Goal: Task Accomplishment & Management: Complete application form

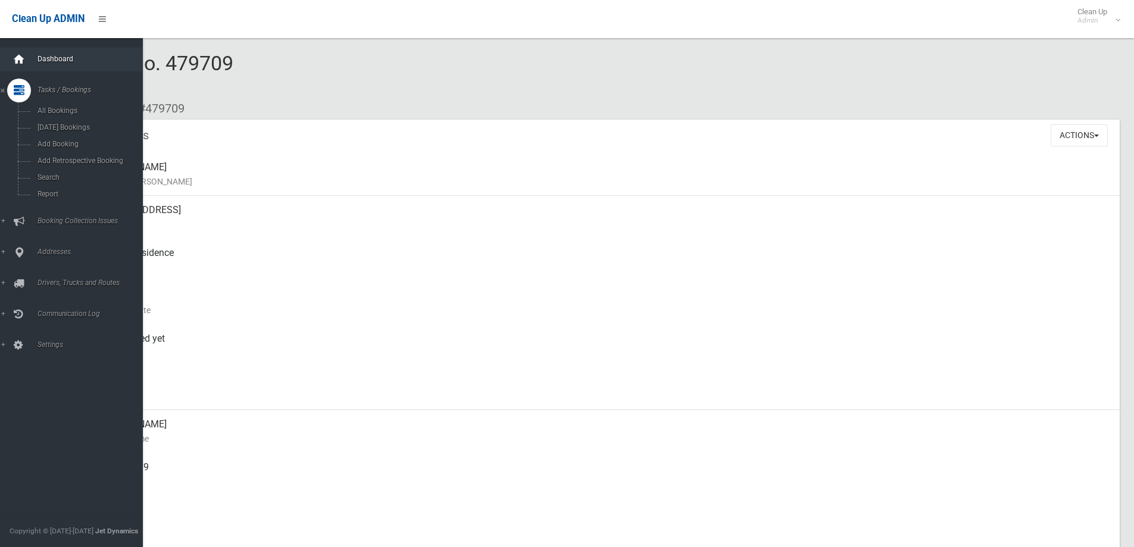
click at [20, 64] on icon at bounding box center [19, 60] width 13 height 24
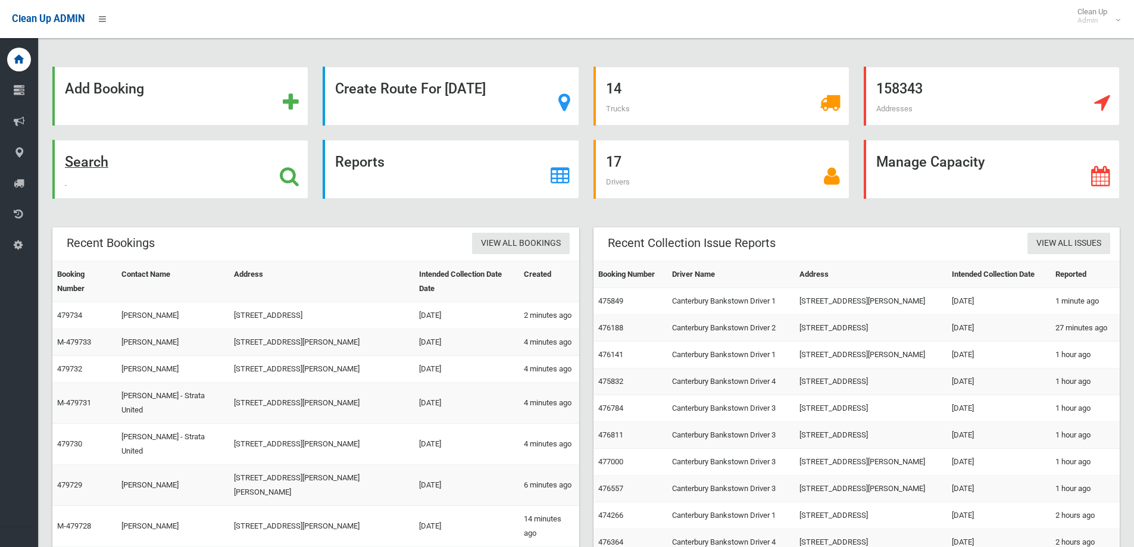
click at [255, 158] on div "Search" at bounding box center [180, 169] width 256 height 59
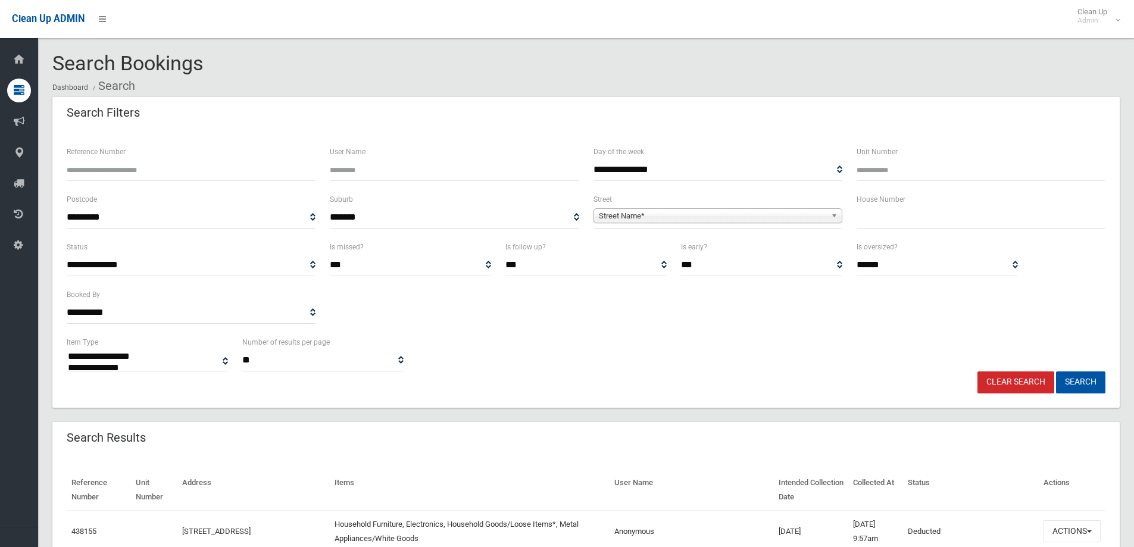
select select
click at [928, 224] on input "text" at bounding box center [981, 218] width 249 height 22
type input "**"
click at [693, 223] on div "Street Name*" at bounding box center [718, 215] width 249 height 15
type input "****"
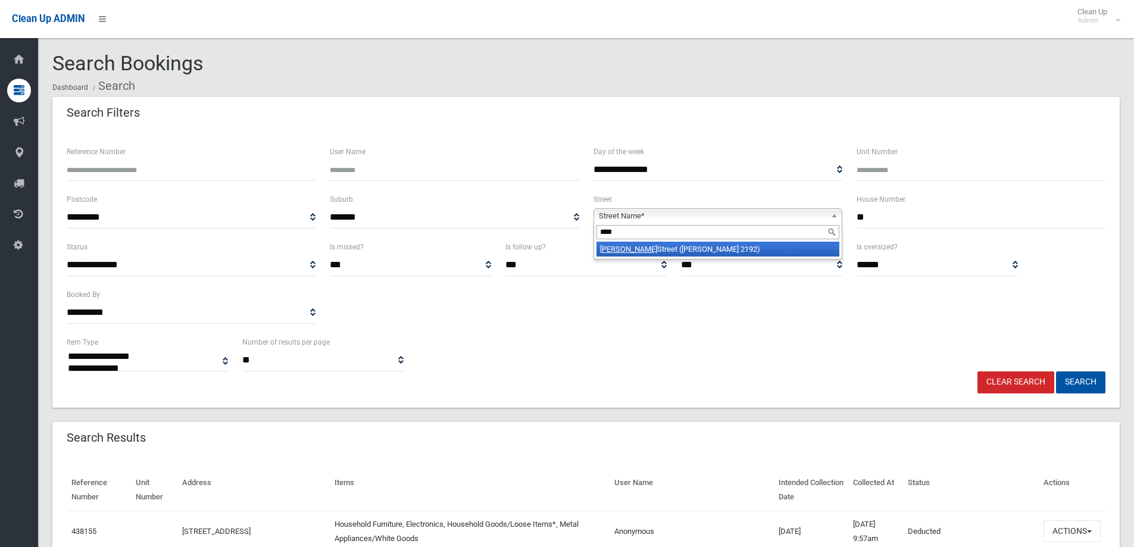
click at [634, 250] on li "Knox Street (BELMORE 2192)" at bounding box center [718, 249] width 243 height 15
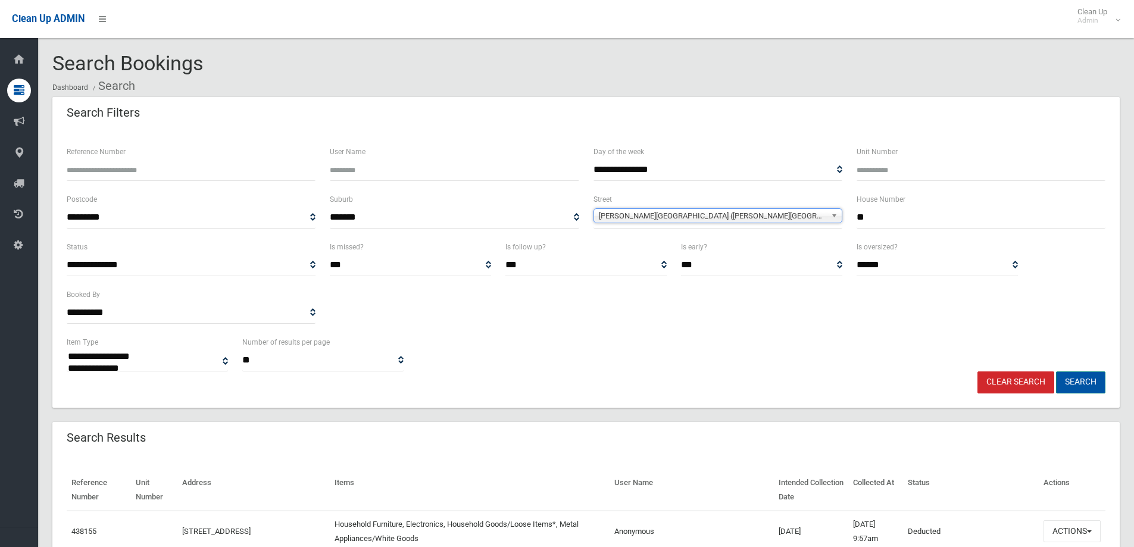
click at [1096, 390] on button "Search" at bounding box center [1080, 383] width 49 height 22
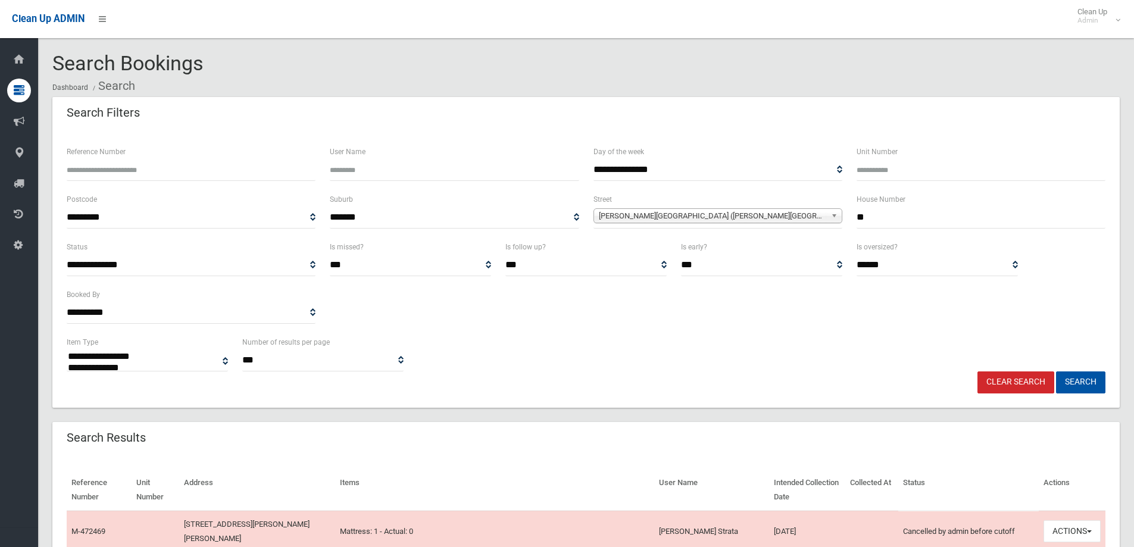
select select
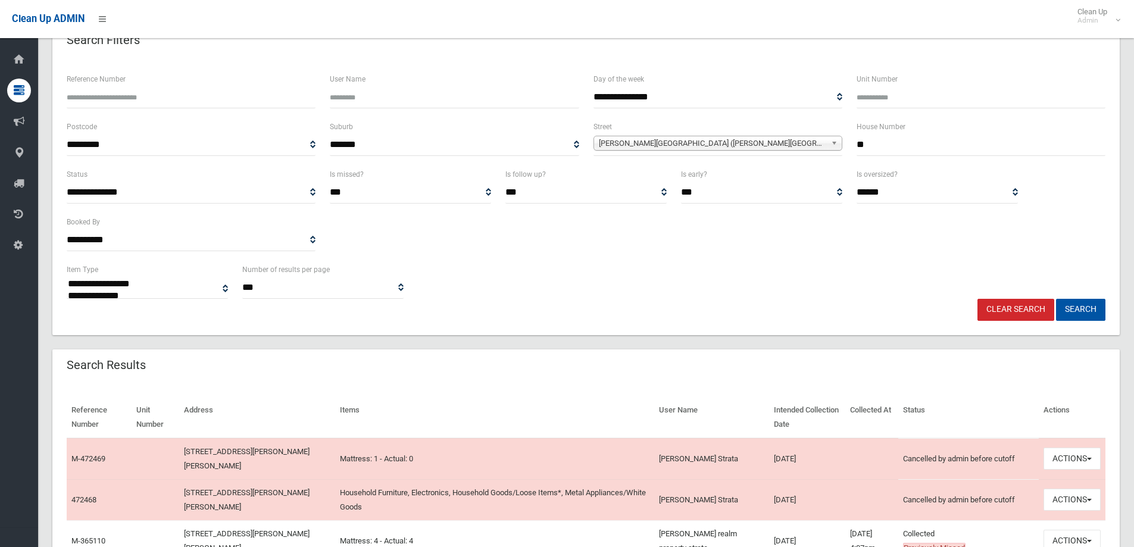
scroll to position [238, 0]
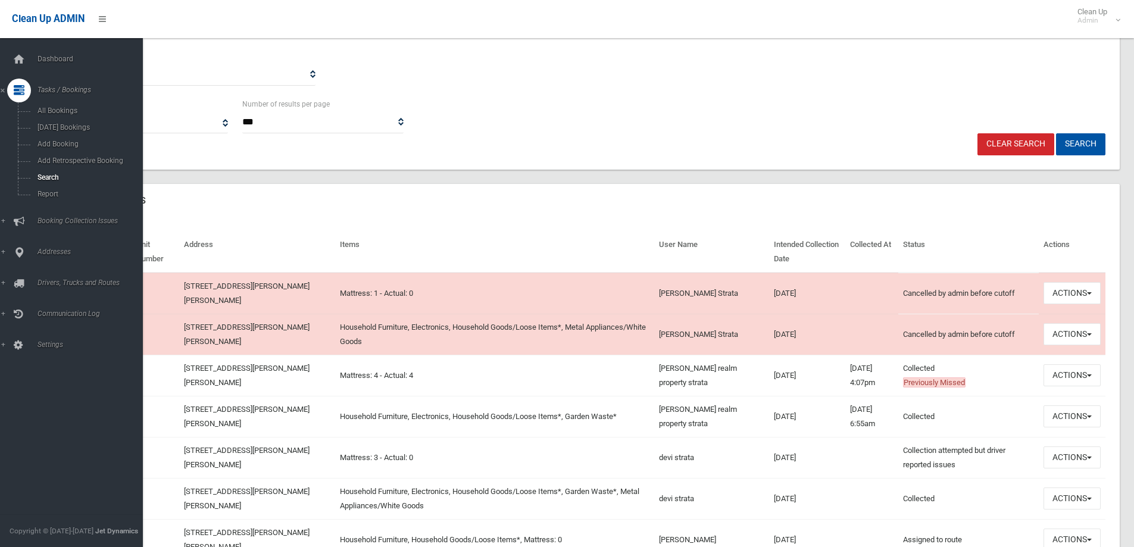
click at [398, 15] on div "Clean Up ADMIN Clean Up Admin Logout" at bounding box center [567, 19] width 1134 height 38
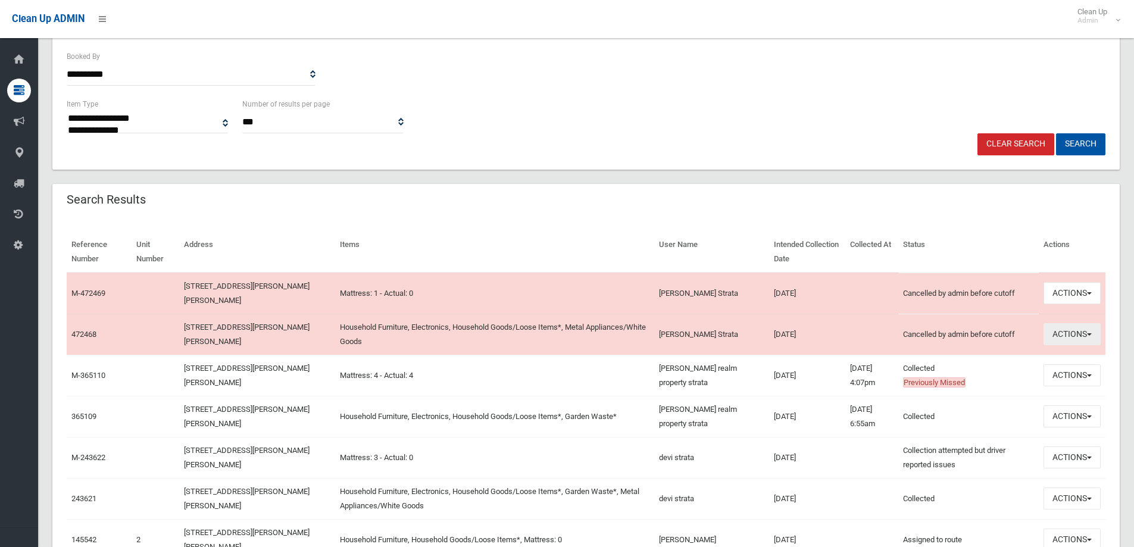
click at [1064, 332] on button "Actions" at bounding box center [1072, 334] width 57 height 22
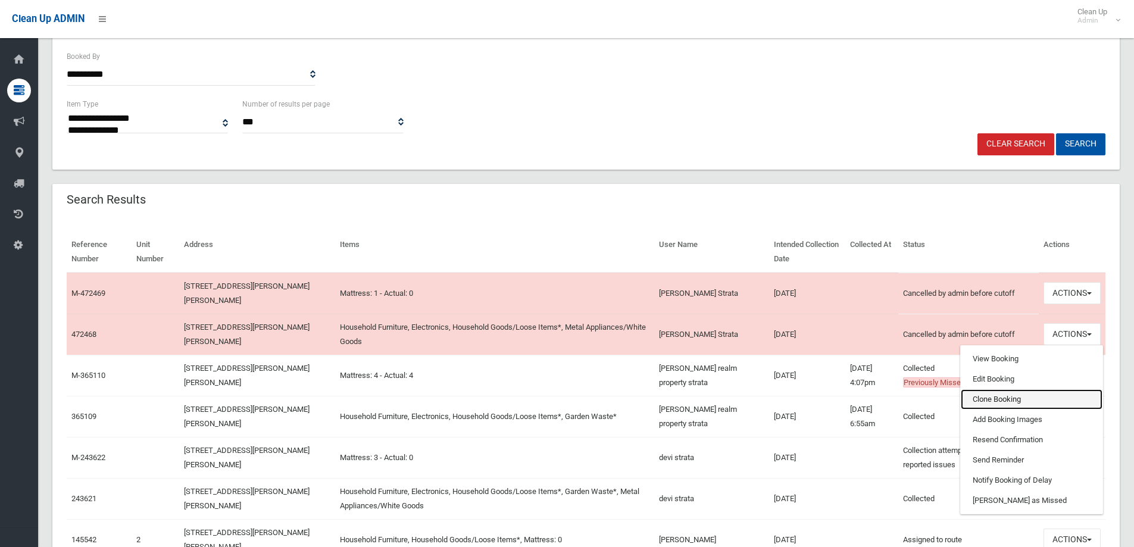
click at [1000, 396] on link "Clone Booking" at bounding box center [1032, 399] width 142 height 20
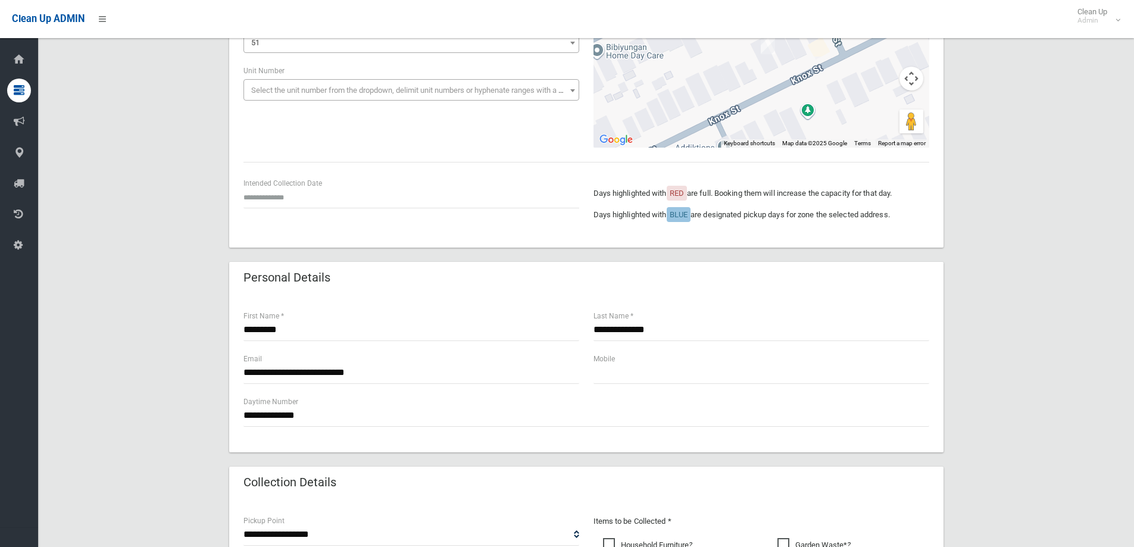
scroll to position [179, 0]
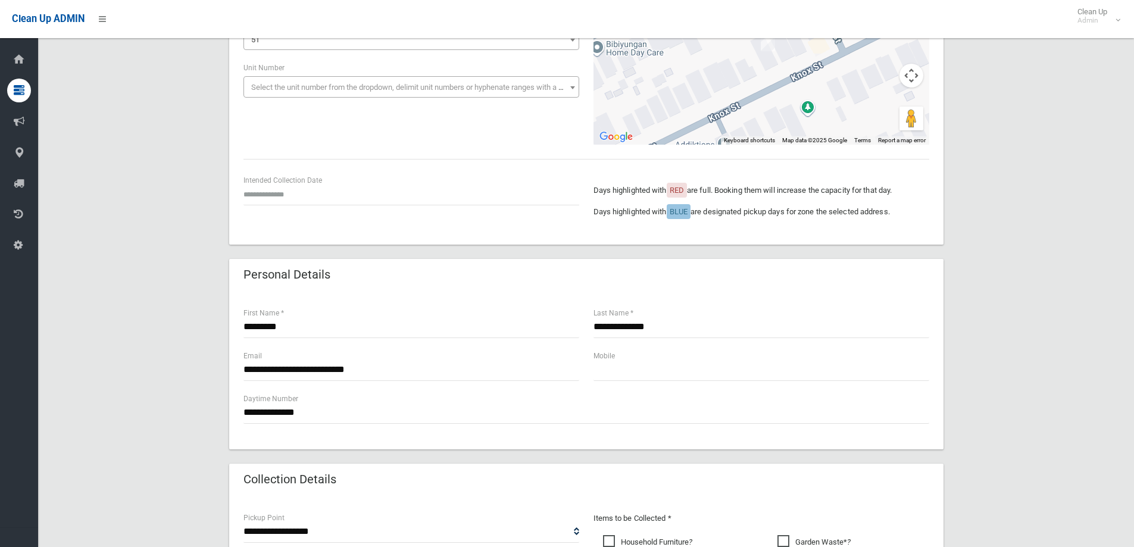
click at [1098, 195] on div "**********" at bounding box center [586, 437] width 1068 height 1039
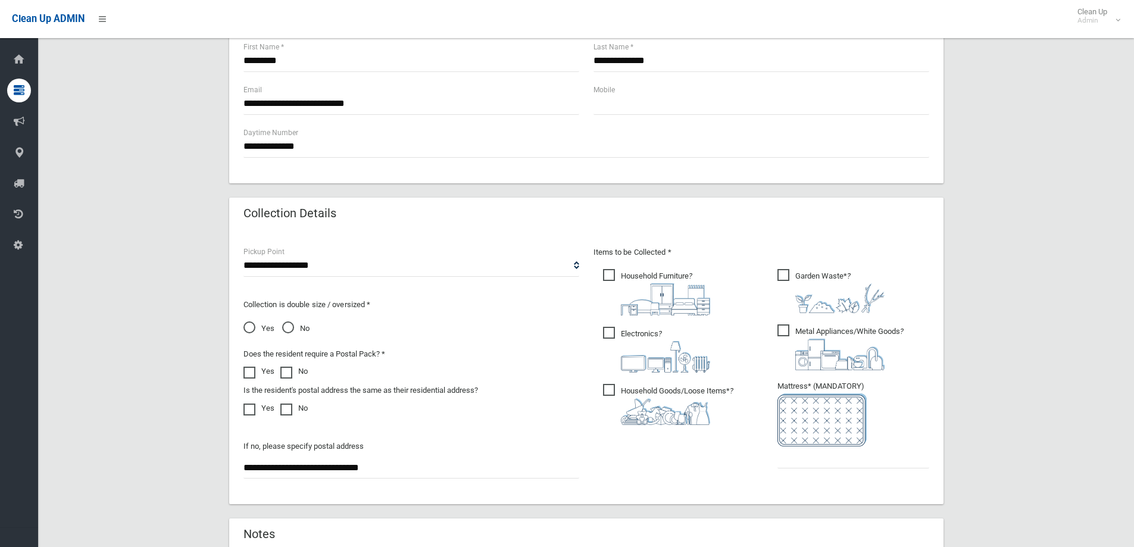
scroll to position [476, 0]
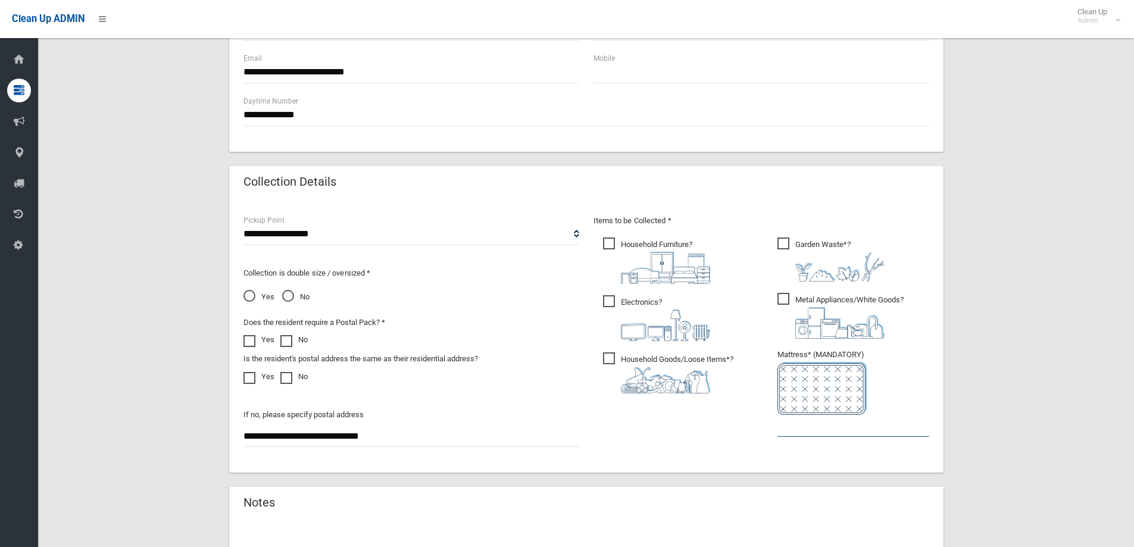
click at [859, 430] on input "text" at bounding box center [854, 426] width 152 height 22
type input "*"
click at [791, 240] on span "Garden Waste* ?" at bounding box center [831, 260] width 107 height 44
click at [1009, 362] on div "**********" at bounding box center [586, 140] width 1068 height 1039
click at [1018, 186] on div "**********" at bounding box center [586, 140] width 1068 height 1039
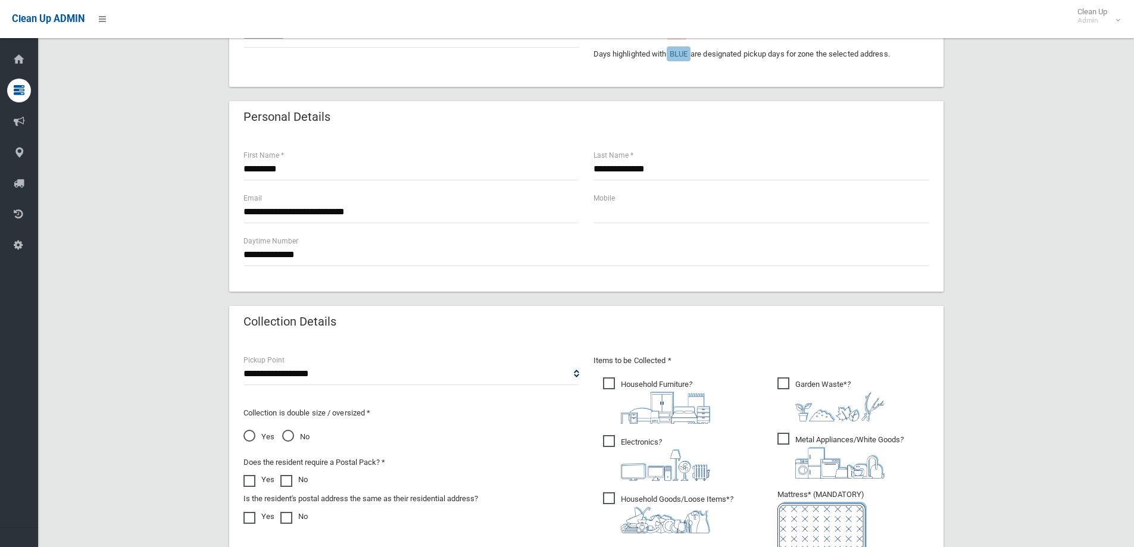
scroll to position [238, 0]
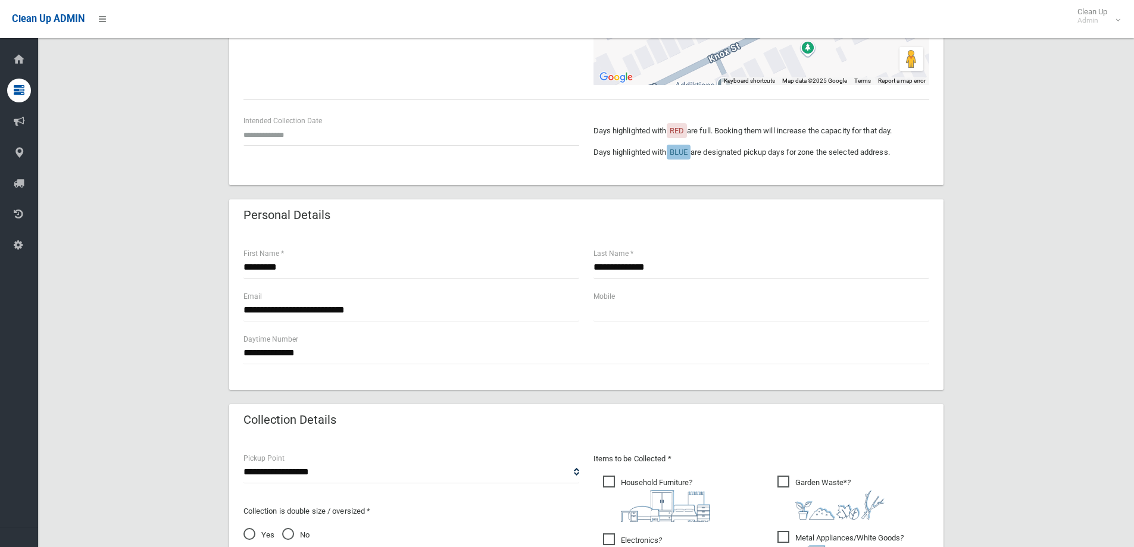
click at [1000, 272] on div "**********" at bounding box center [586, 378] width 1068 height 1039
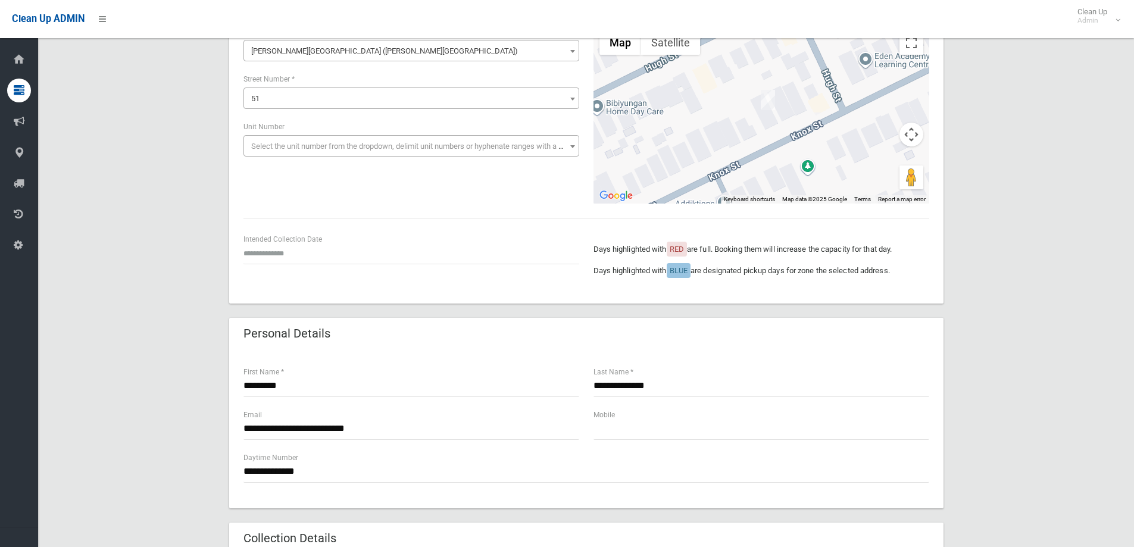
scroll to position [119, 0]
click at [261, 263] on input "text" at bounding box center [412, 254] width 336 height 22
click at [300, 204] on td "27" at bounding box center [299, 206] width 17 height 20
type input "**********"
click at [1003, 260] on div "**********" at bounding box center [586, 497] width 1068 height 1039
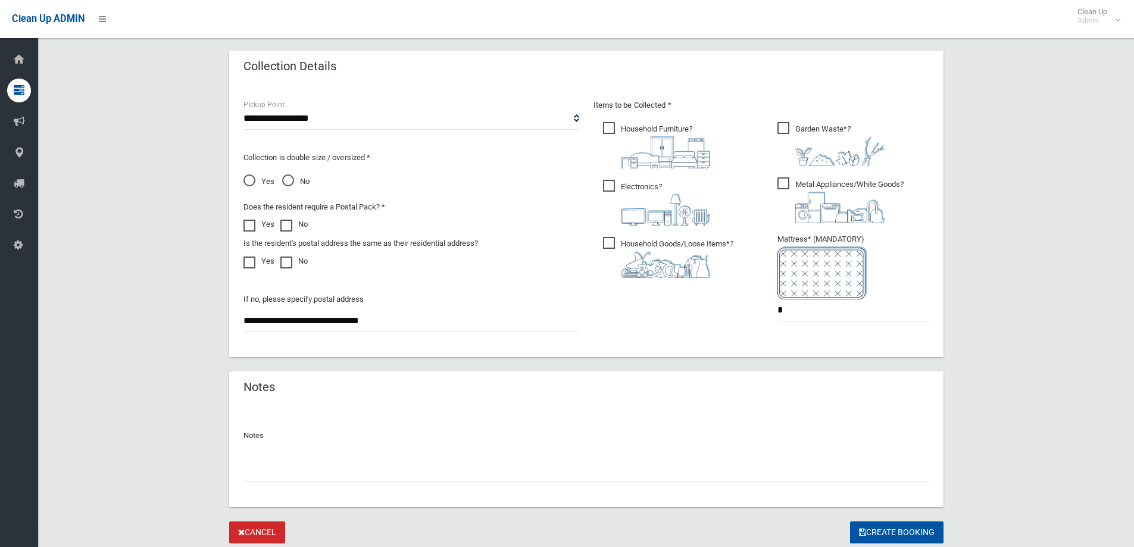
scroll to position [631, 0]
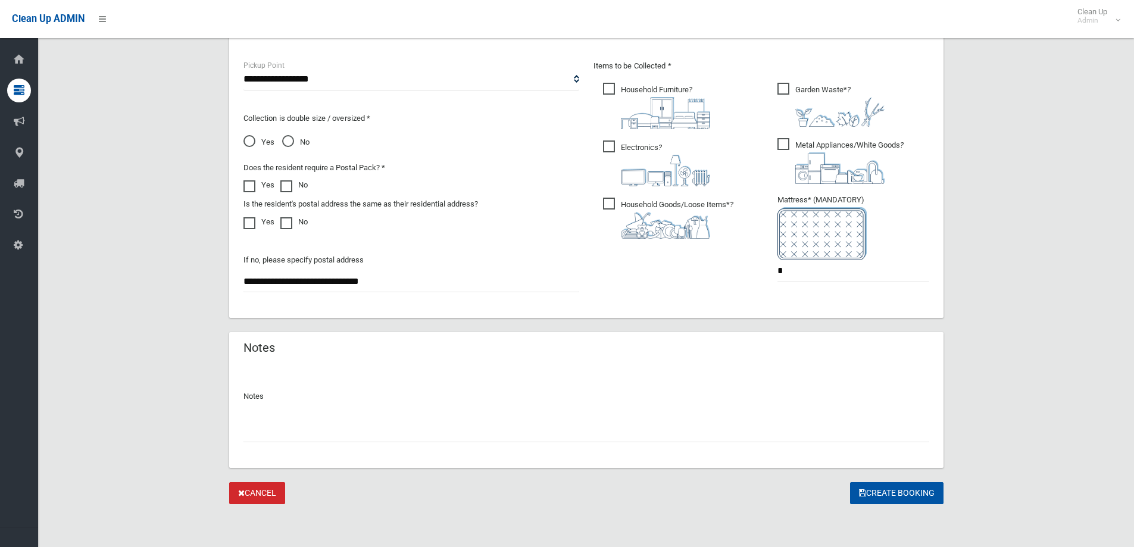
click at [899, 495] on button "Create Booking" at bounding box center [896, 493] width 93 height 22
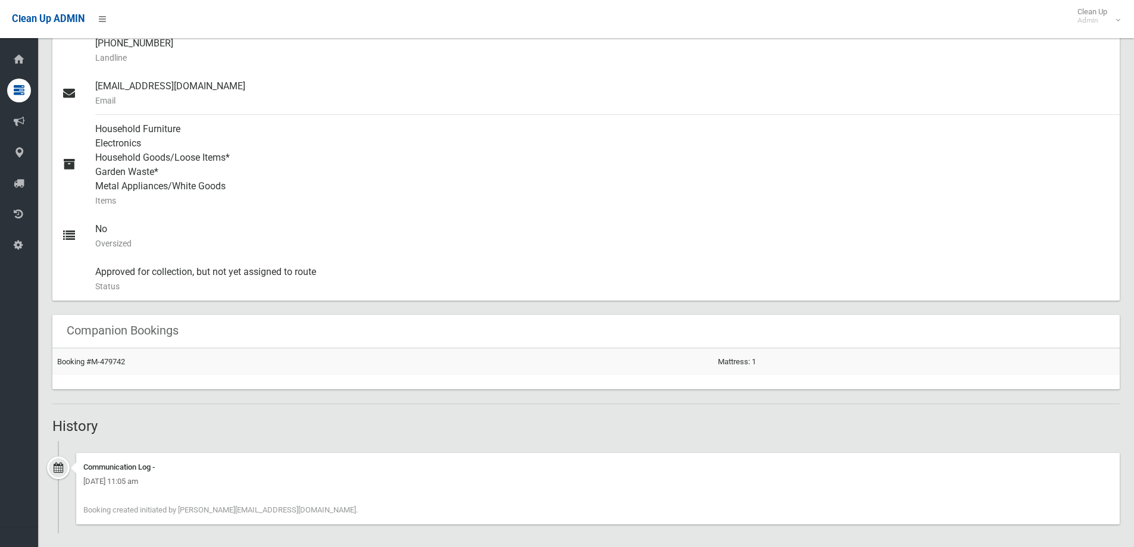
scroll to position [460, 0]
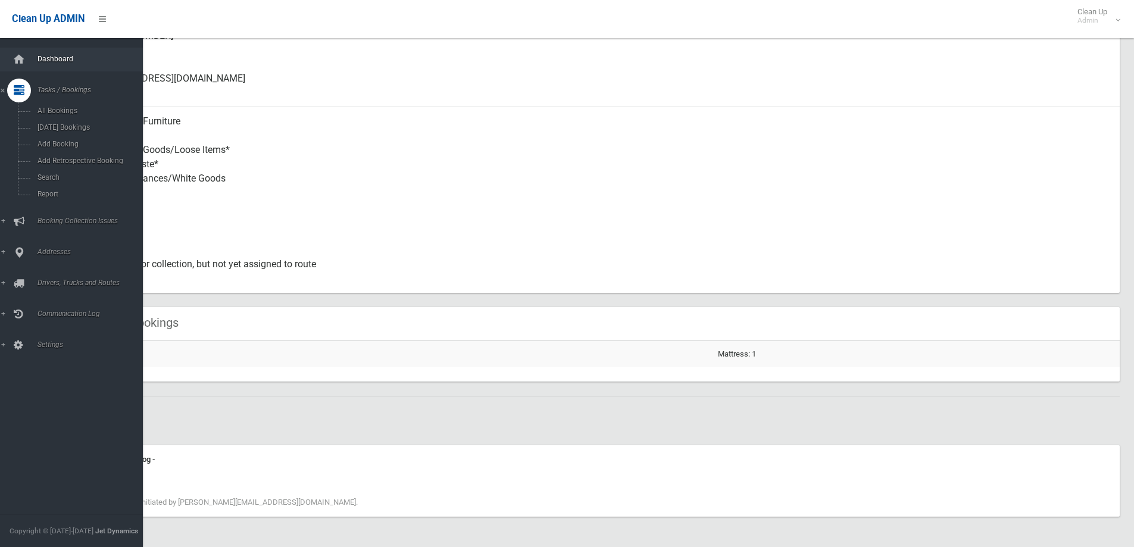
click at [32, 58] on link "Dashboard" at bounding box center [76, 60] width 152 height 24
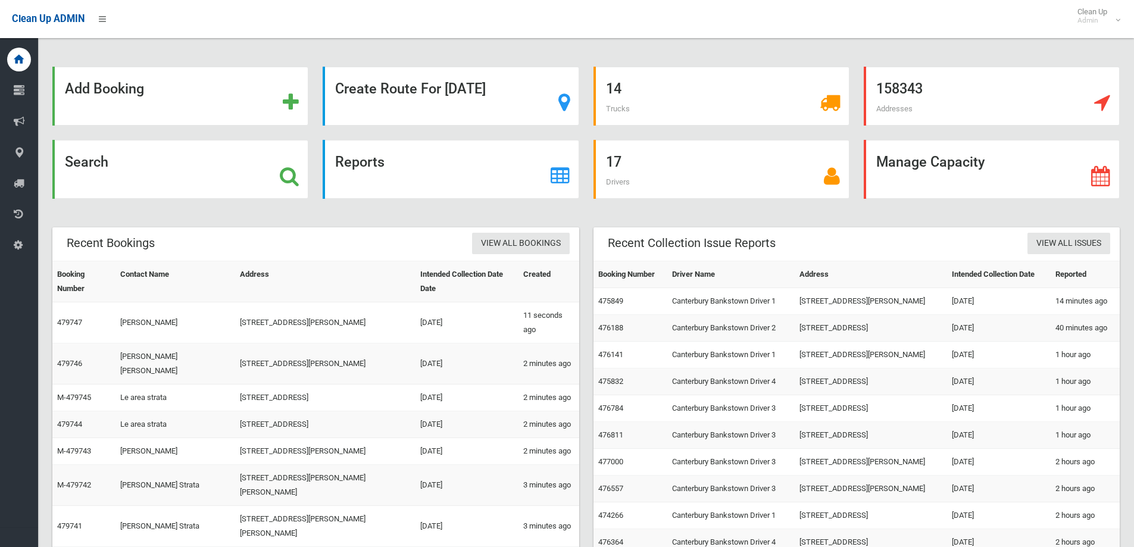
click at [213, 172] on div "Search" at bounding box center [180, 169] width 256 height 59
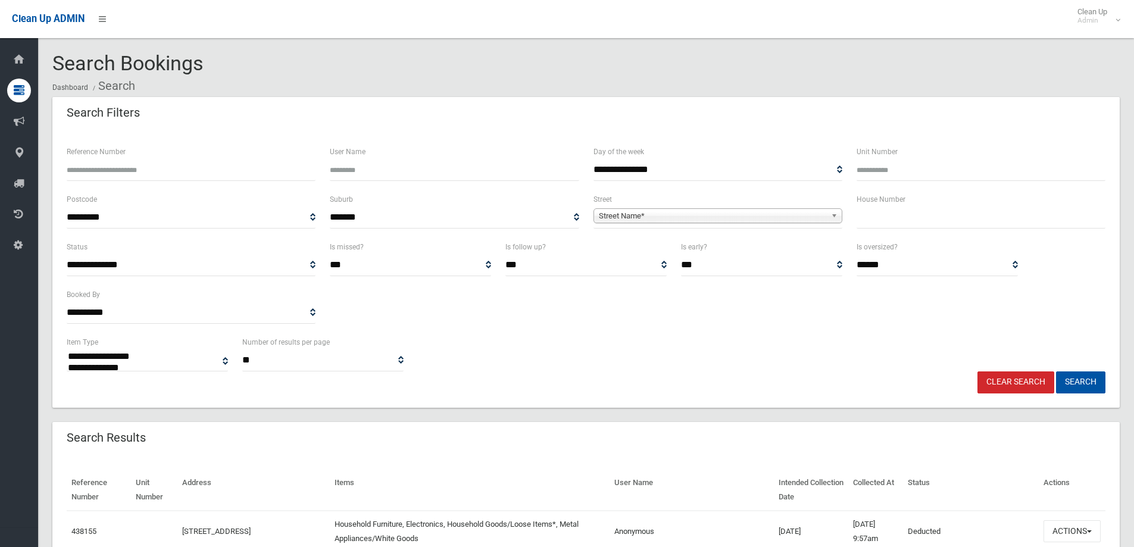
select select
click at [902, 226] on input "text" at bounding box center [981, 218] width 249 height 22
type input "*"
type input "*****"
click at [749, 221] on span "Street Name*" at bounding box center [712, 216] width 227 height 14
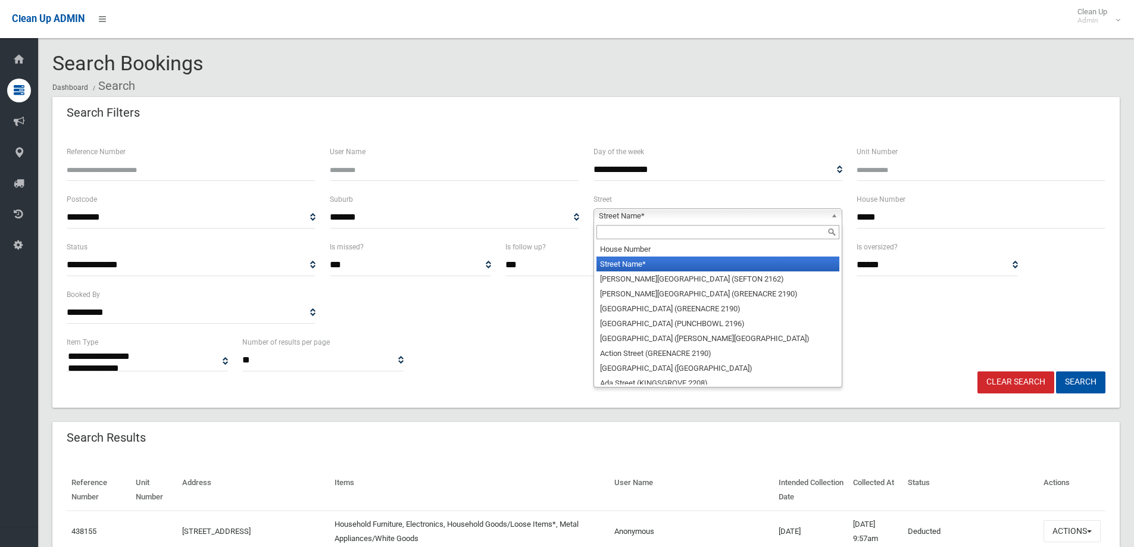
click at [748, 218] on span "Street Name*" at bounding box center [712, 216] width 227 height 14
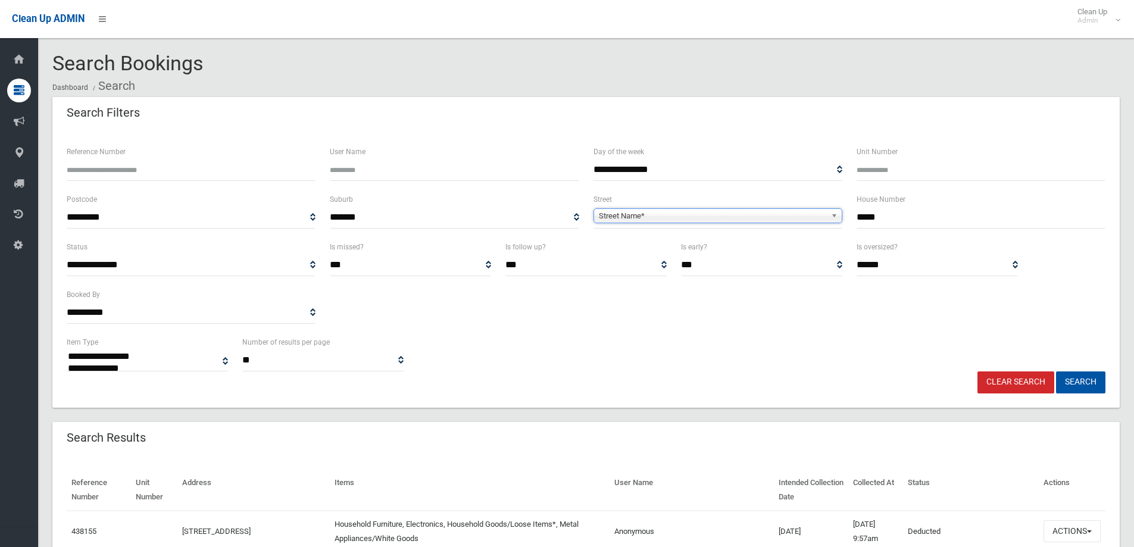
click at [653, 215] on span "Street Name*" at bounding box center [712, 216] width 227 height 14
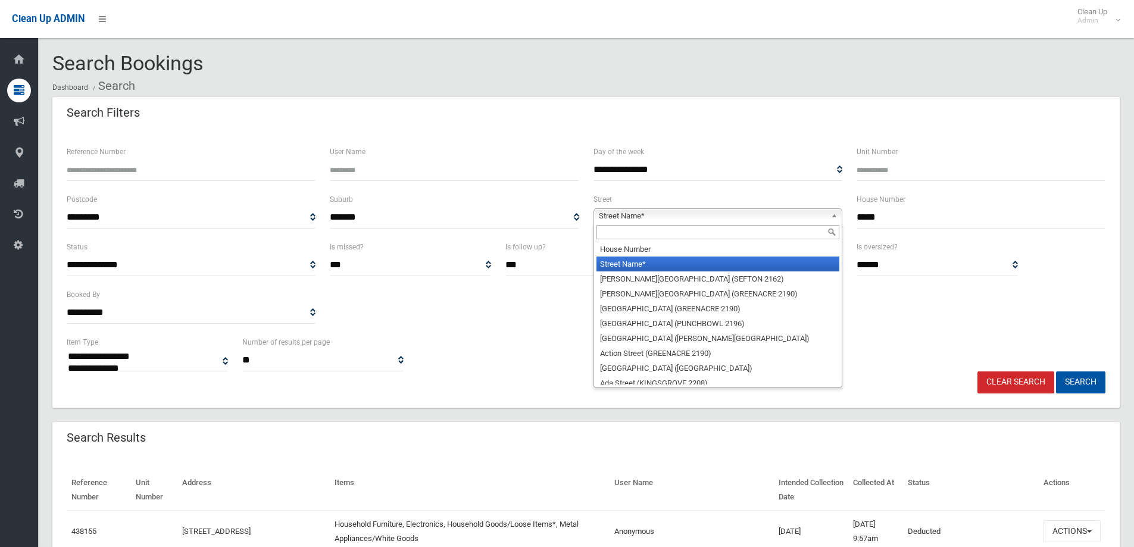
click at [608, 234] on input "text" at bounding box center [718, 232] width 243 height 14
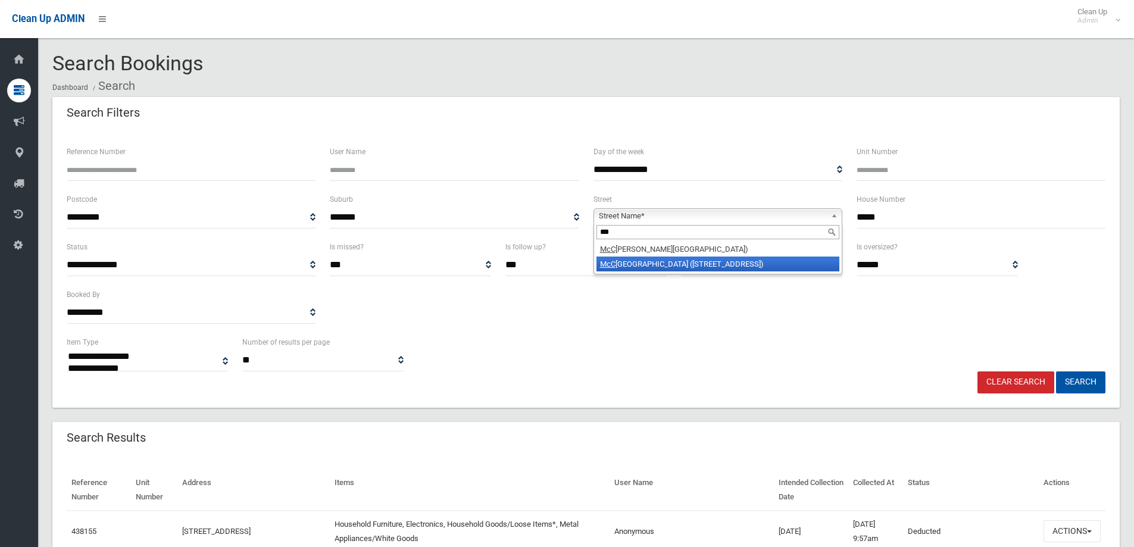
type input "***"
click at [612, 258] on li "McC ourt Street (WILEY PARK 2195)" at bounding box center [718, 264] width 243 height 15
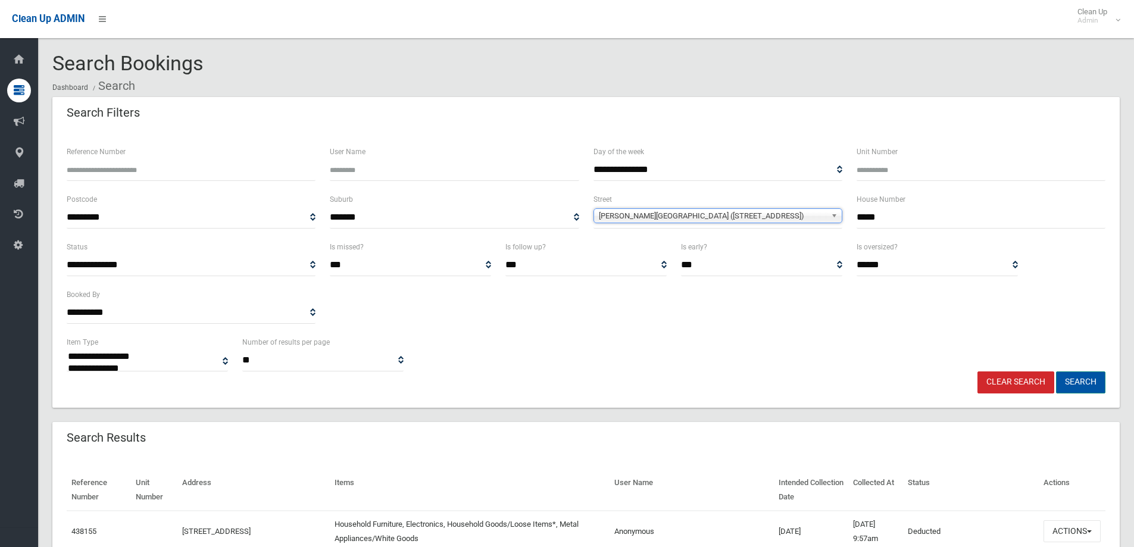
click at [1073, 376] on button "Search" at bounding box center [1080, 383] width 49 height 22
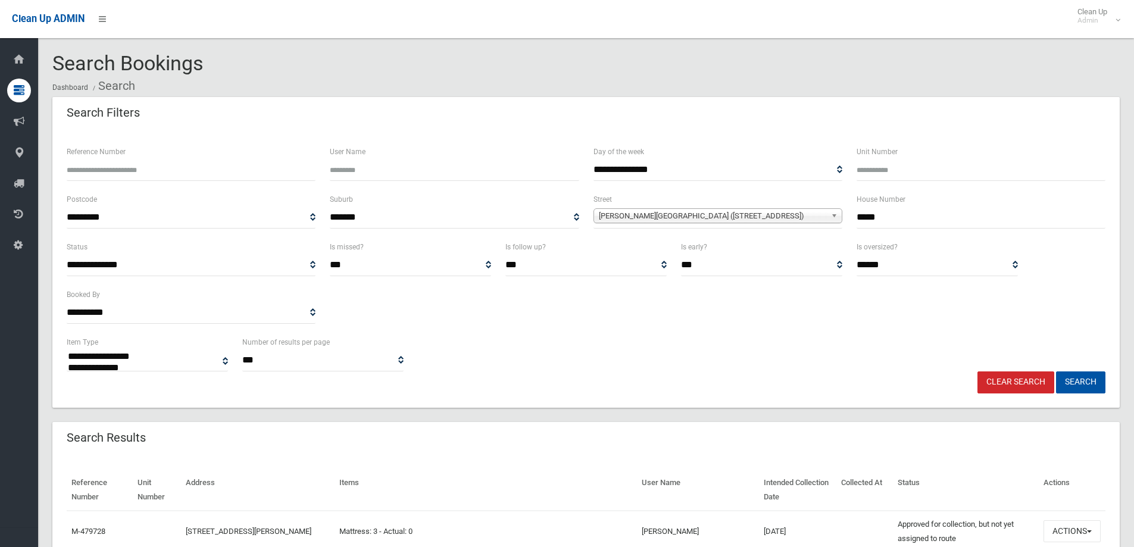
select select
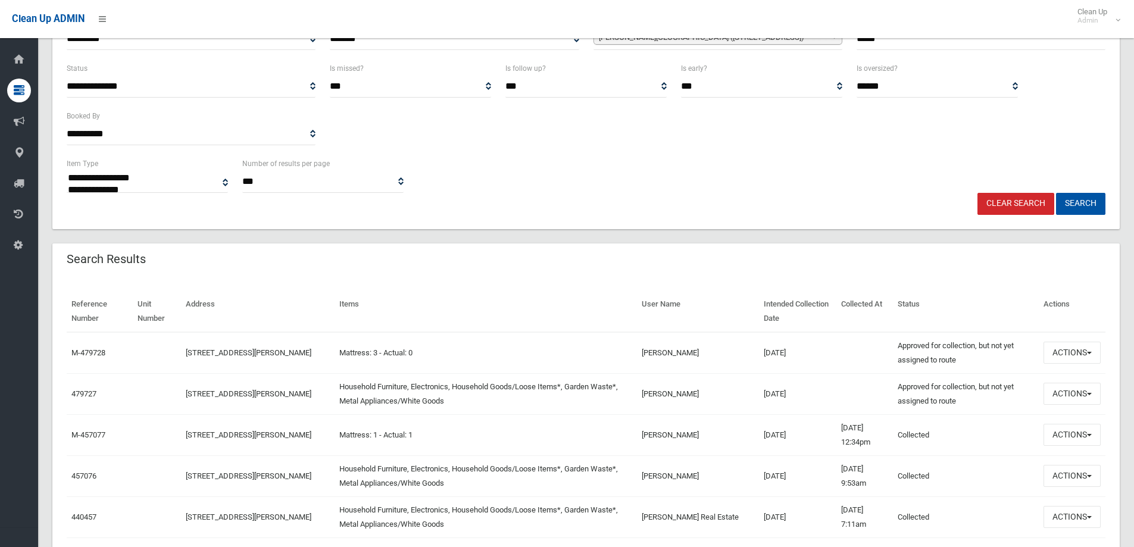
scroll to position [179, 0]
click at [88, 397] on link "479727" at bounding box center [83, 393] width 25 height 9
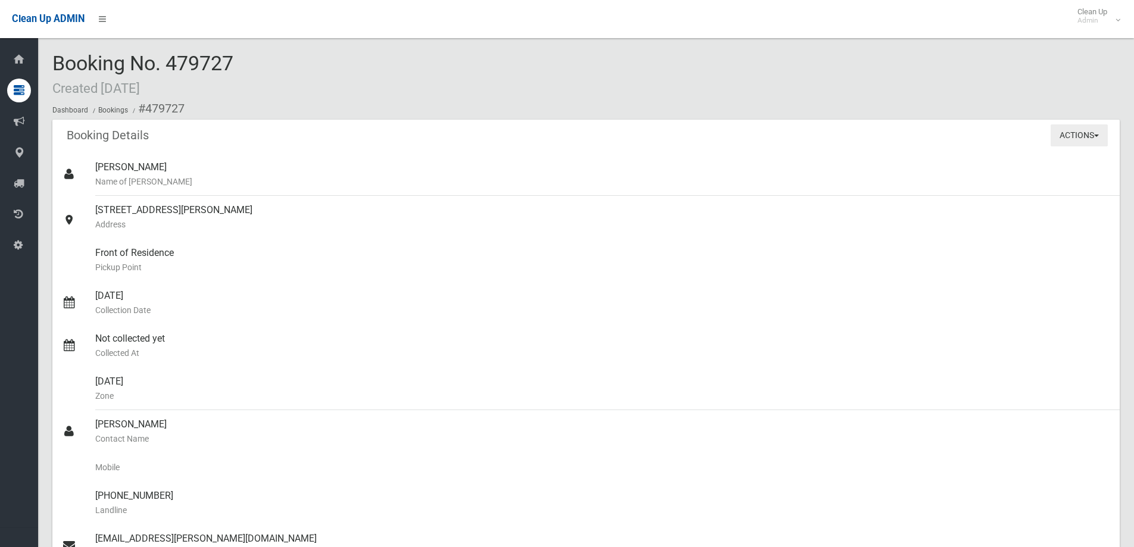
click at [1057, 132] on button "Actions" at bounding box center [1079, 135] width 57 height 22
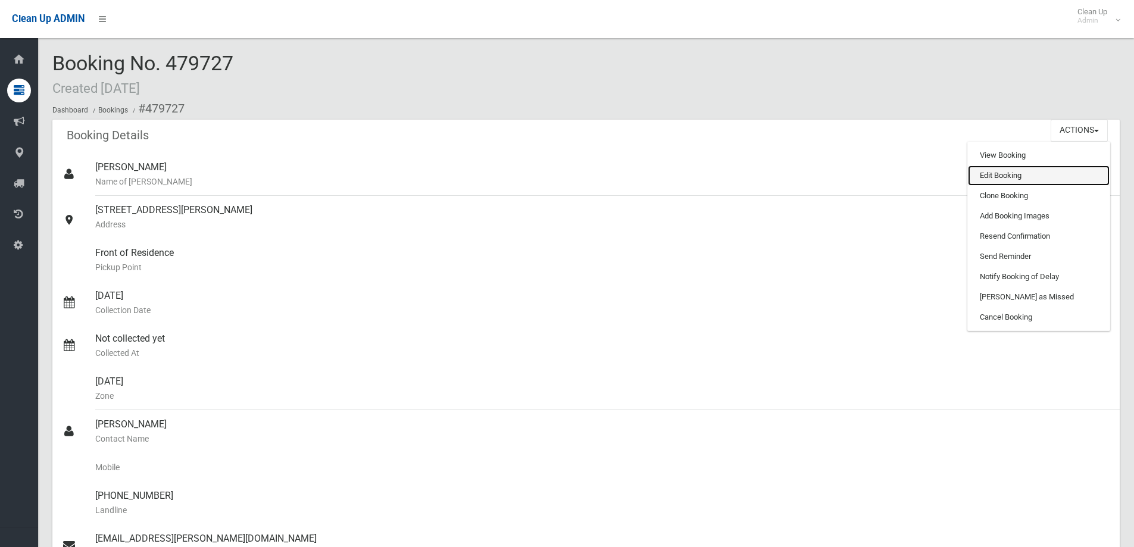
click at [1007, 174] on link "Edit Booking" at bounding box center [1039, 176] width 142 height 20
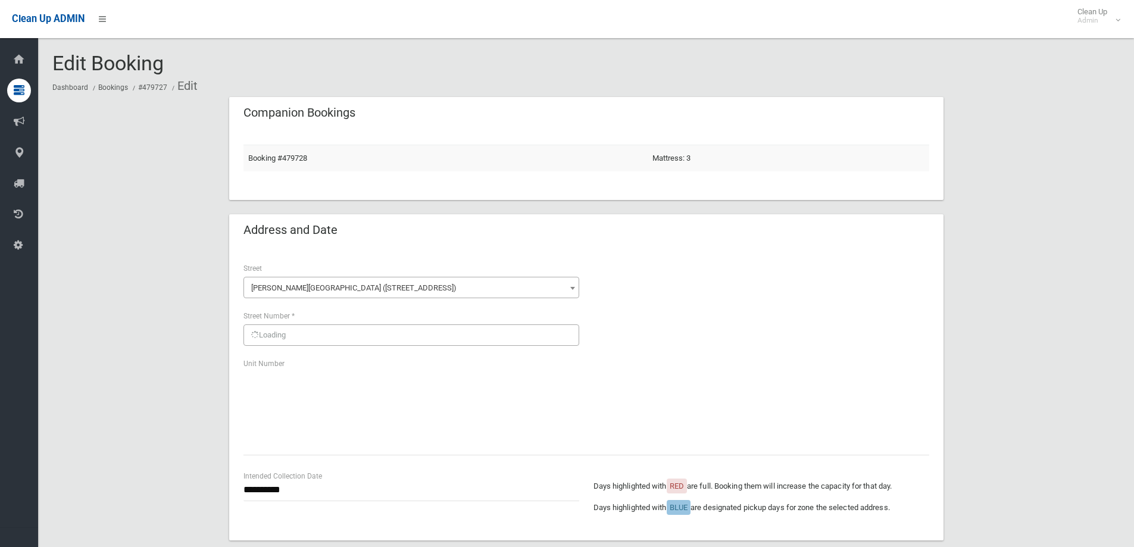
scroll to position [238, 0]
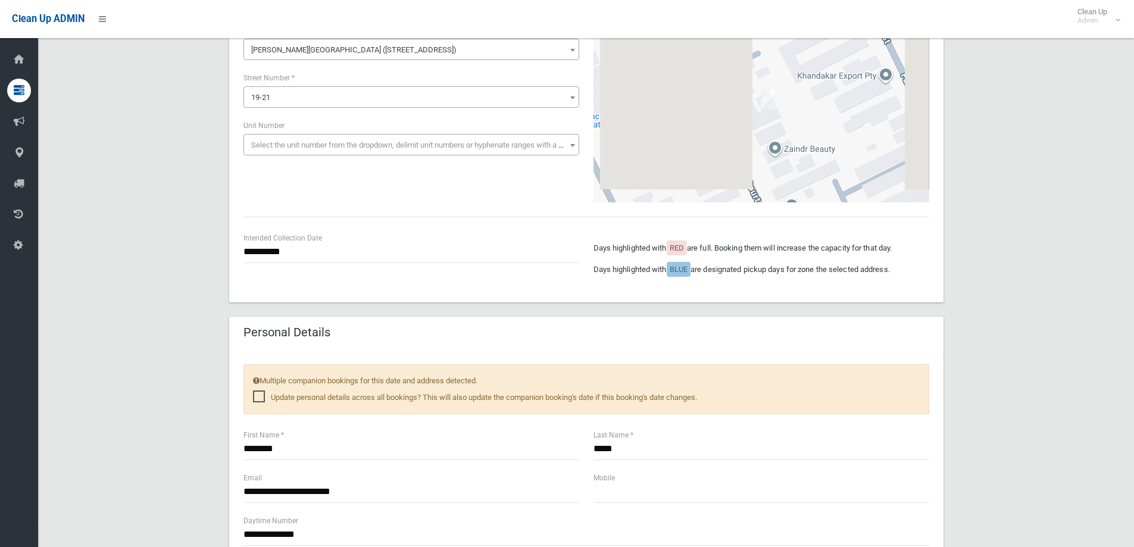
click at [1031, 236] on div "**********" at bounding box center [586, 526] width 1068 height 1335
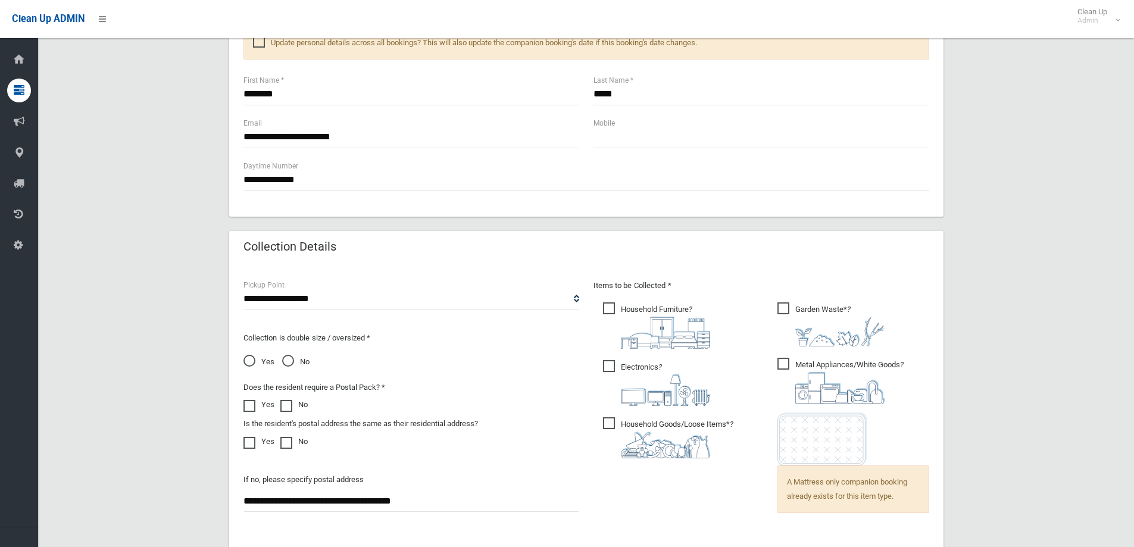
scroll to position [596, 0]
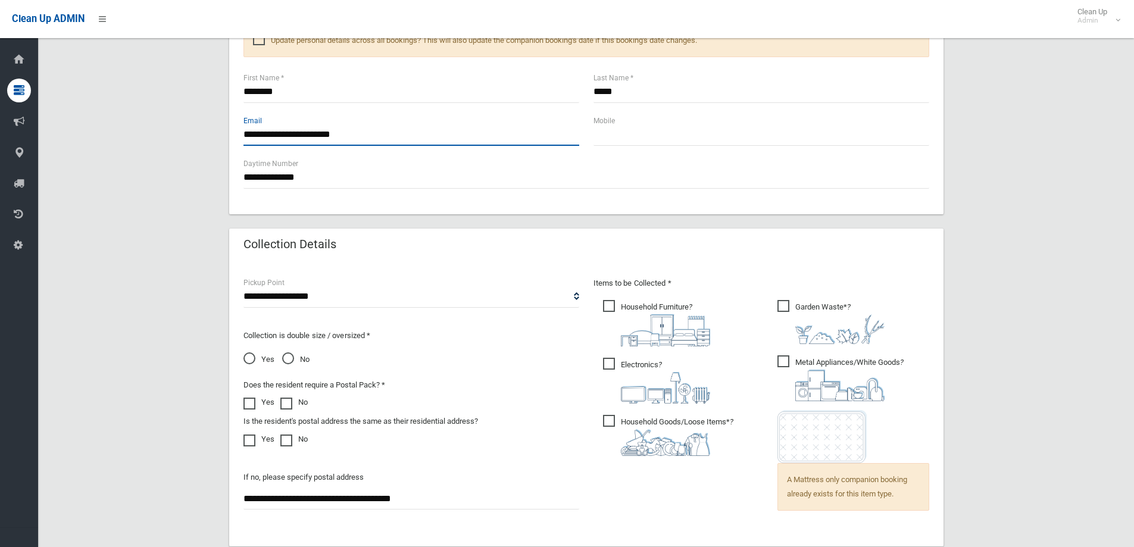
drag, startPoint x: 282, startPoint y: 137, endPoint x: 227, endPoint y: 139, distance: 54.2
click at [228, 139] on div "**********" at bounding box center [586, 169] width 1068 height 1335
click at [257, 133] on input "**********" at bounding box center [412, 135] width 336 height 22
drag, startPoint x: 266, startPoint y: 135, endPoint x: 252, endPoint y: 135, distance: 13.1
click at [252, 135] on input "**********" at bounding box center [412, 135] width 336 height 22
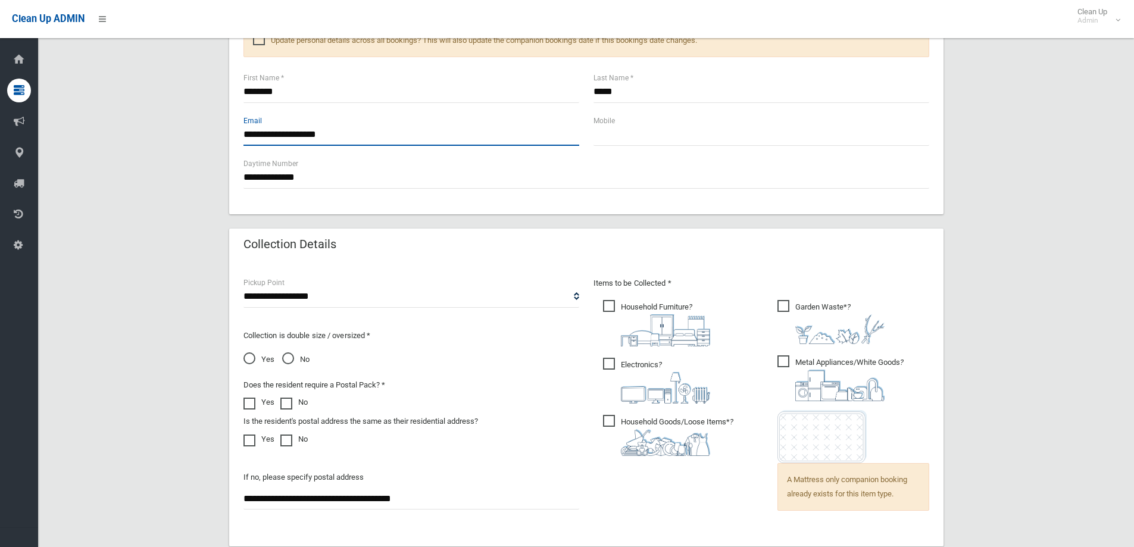
click at [345, 135] on input "**********" at bounding box center [412, 135] width 336 height 22
type input "**********"
click at [1020, 178] on div "**********" at bounding box center [586, 169] width 1068 height 1335
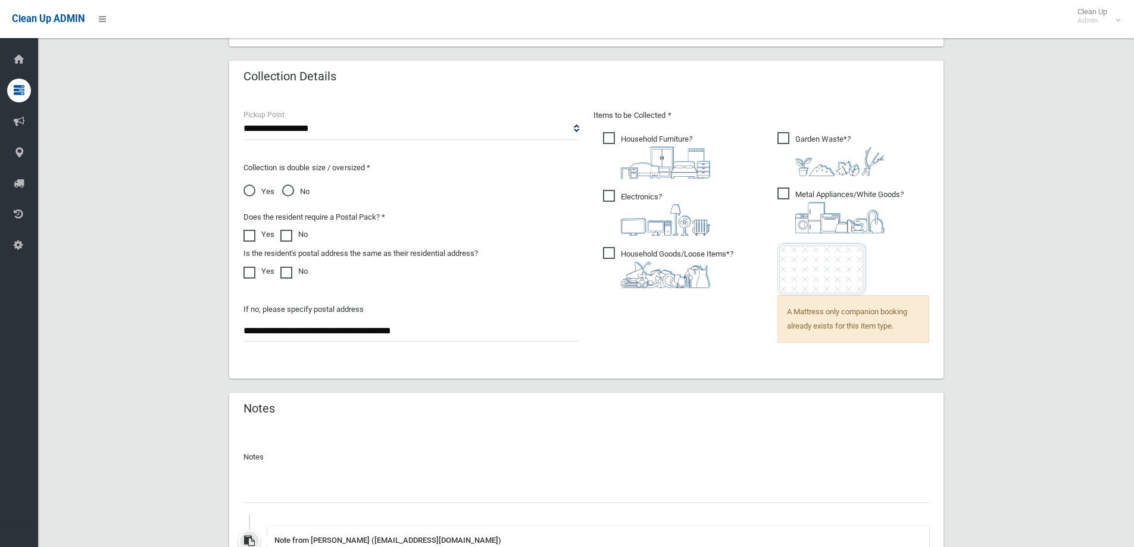
scroll to position [927, 0]
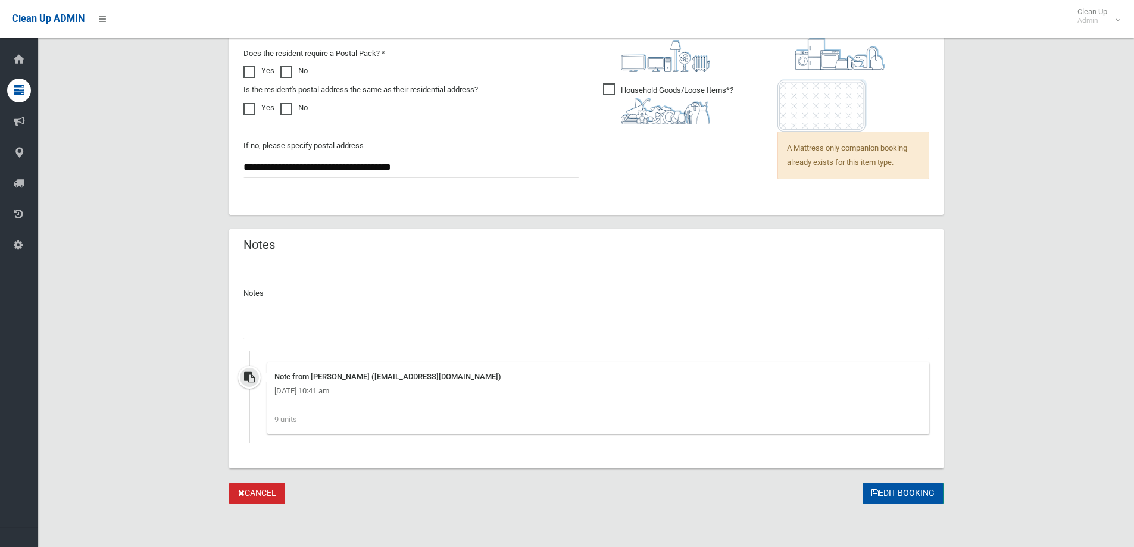
click at [891, 497] on button "Edit Booking" at bounding box center [903, 494] width 81 height 22
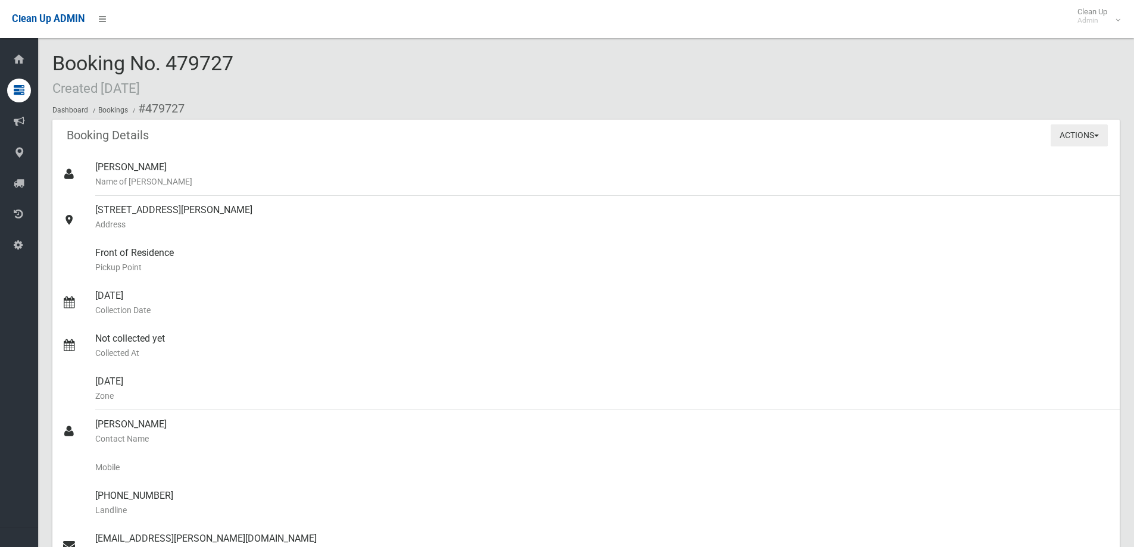
click at [1073, 137] on button "Actions" at bounding box center [1079, 135] width 57 height 22
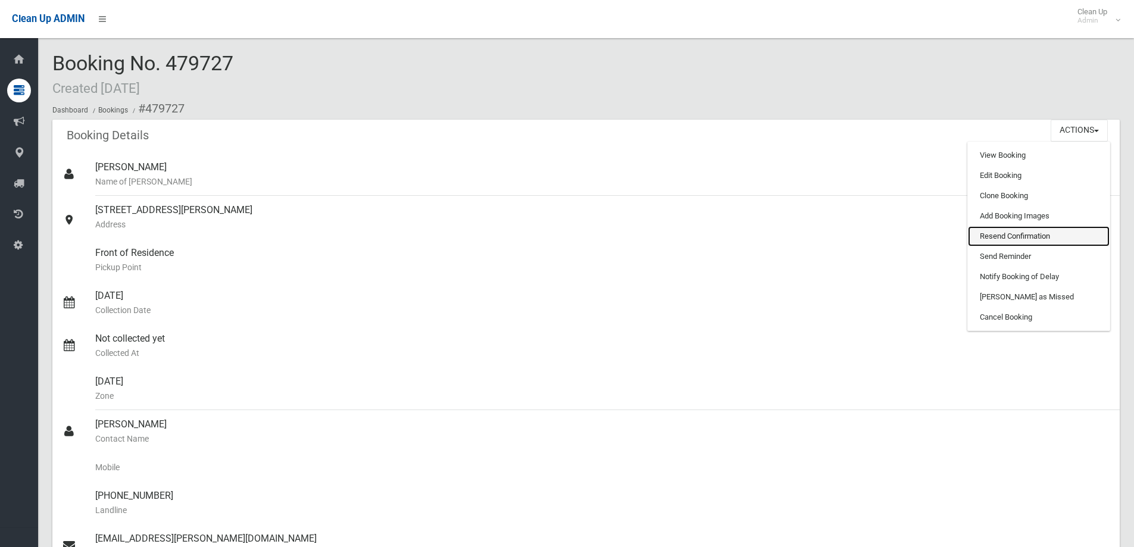
click at [1042, 231] on link "Resend Confirmation" at bounding box center [1039, 236] width 142 height 20
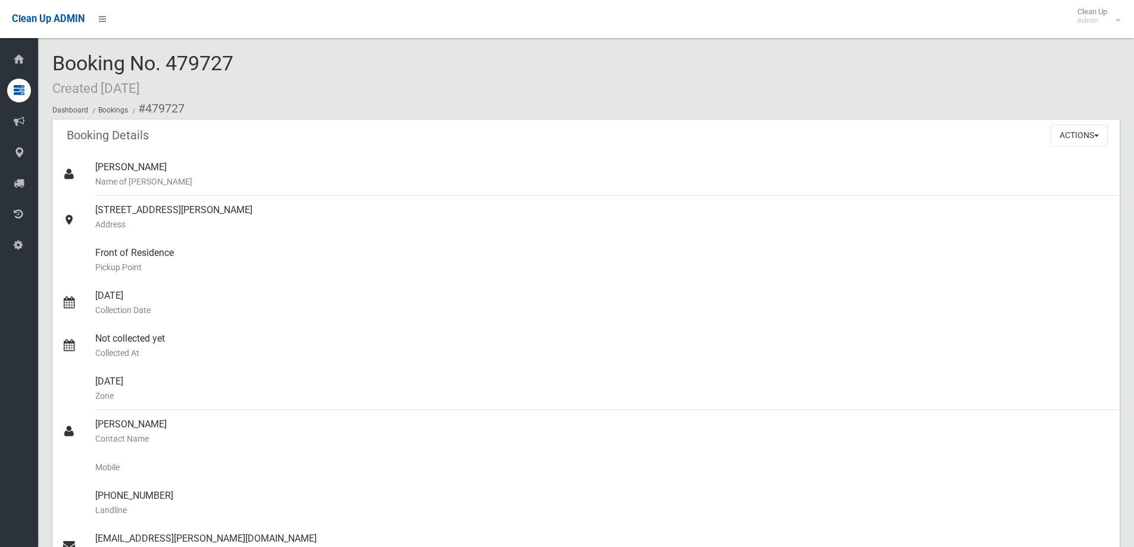
click at [400, 101] on ol "Dashboard Bookings #479727" at bounding box center [586, 109] width 1068 height 22
drag, startPoint x: 331, startPoint y: 91, endPoint x: 69, endPoint y: 60, distance: 263.2
click at [69, 60] on div "Booking No. 479727 Created [DATE] Dashboard Bookings #479727" at bounding box center [586, 85] width 1068 height 67
click at [308, 82] on div "Booking No. 479727 Created [DATE] Dashboard Bookings #479727" at bounding box center [586, 85] width 1068 height 67
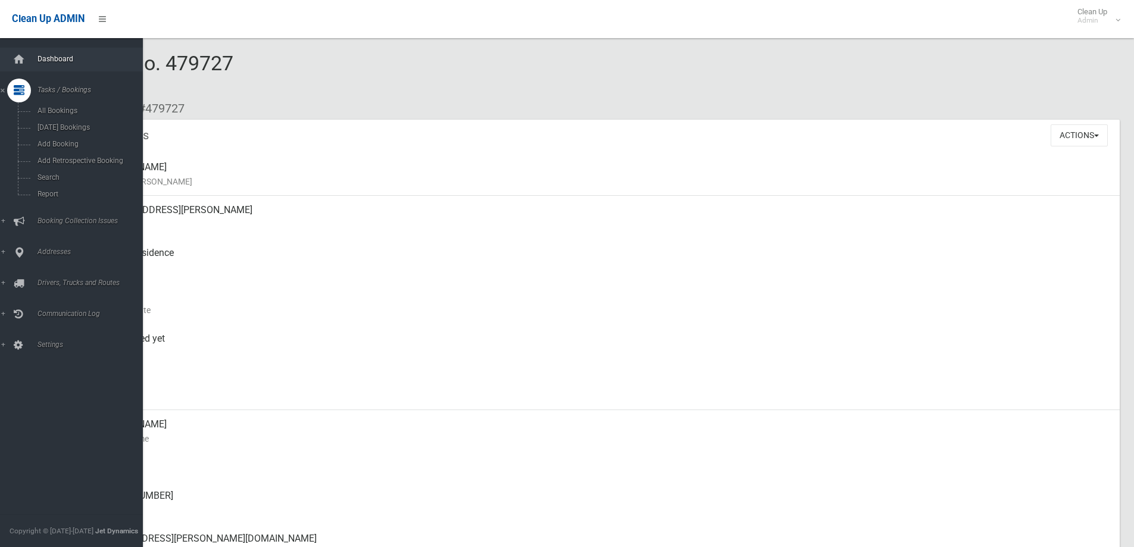
drag, startPoint x: 32, startPoint y: 45, endPoint x: 34, endPoint y: 52, distance: 7.0
click at [32, 45] on div "Dashboard Tasks / Bookings All Bookings [DATE] Bookings Add Booking Add Retrosp…" at bounding box center [76, 292] width 152 height 509
click at [38, 64] on link "Dashboard" at bounding box center [76, 60] width 152 height 24
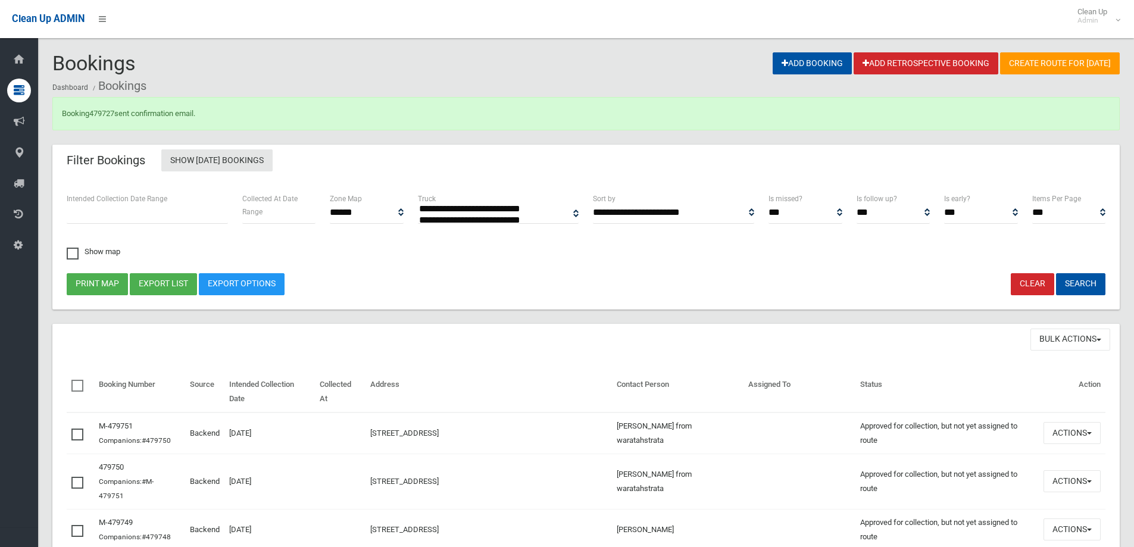
select select
click at [410, 273] on div "Print map Export list Export Options Clear Search" at bounding box center [586, 284] width 1053 height 22
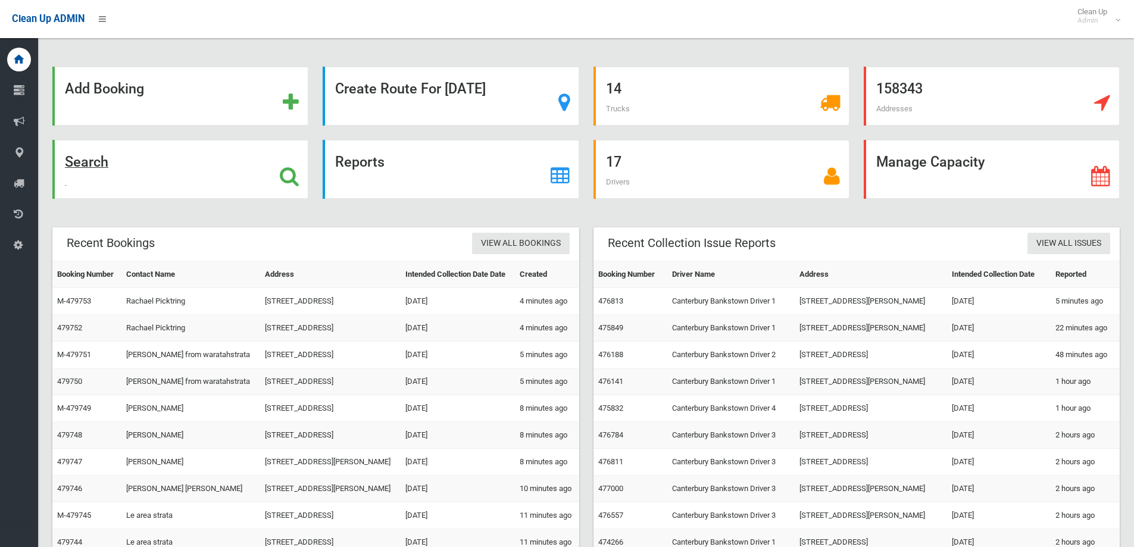
click at [149, 189] on div "Search" at bounding box center [180, 169] width 256 height 59
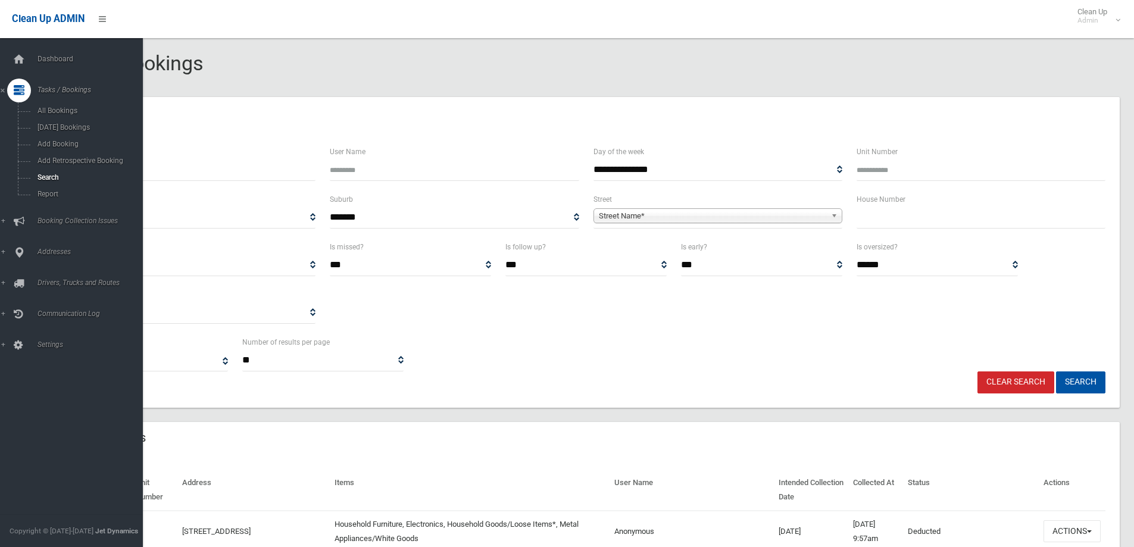
select select
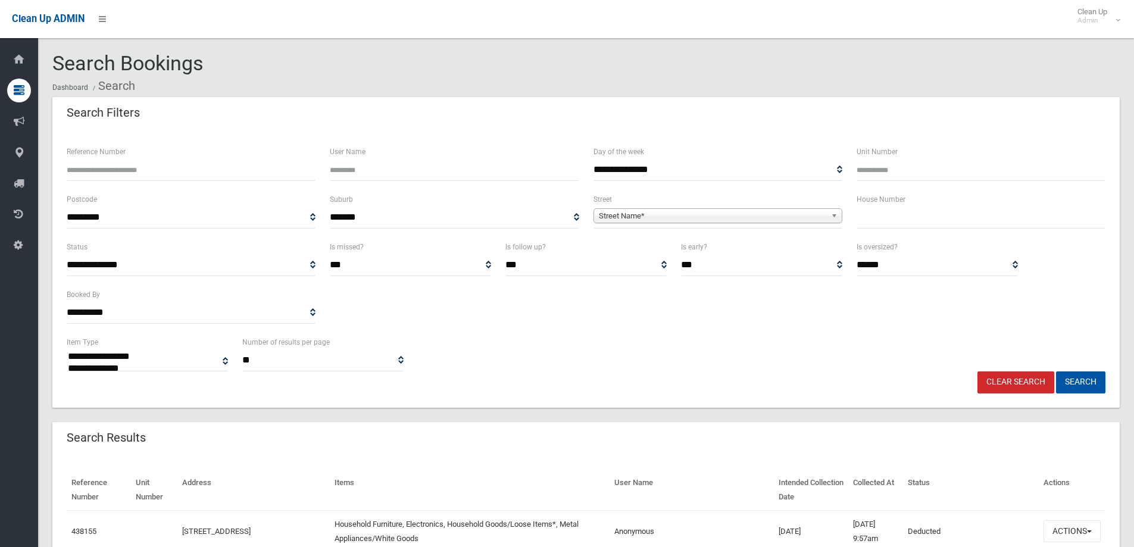
click at [893, 223] on input "text" at bounding box center [981, 218] width 249 height 22
type input "**"
click at [768, 209] on span "Street Name*" at bounding box center [712, 216] width 227 height 14
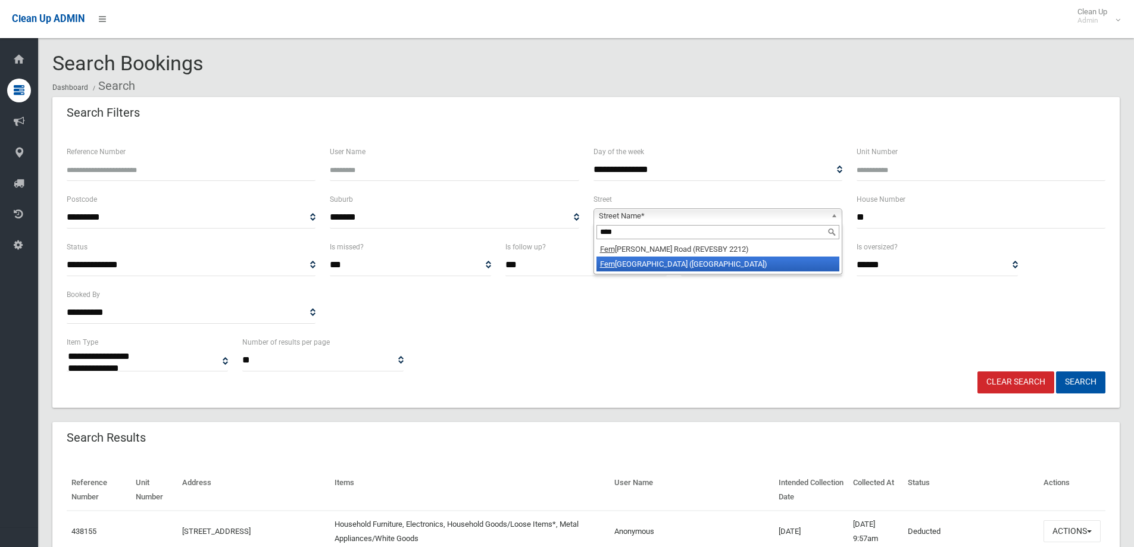
type input "****"
click at [675, 264] on li "Fern hill Street (HURLSTONE PARK 2193)" at bounding box center [718, 264] width 243 height 15
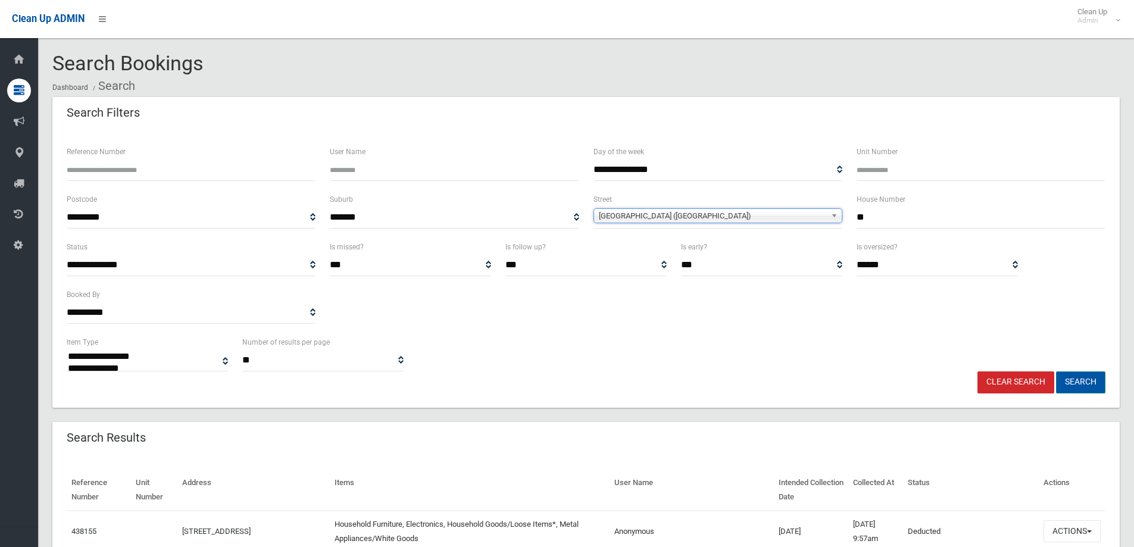
click at [1080, 379] on button "Search" at bounding box center [1080, 383] width 49 height 22
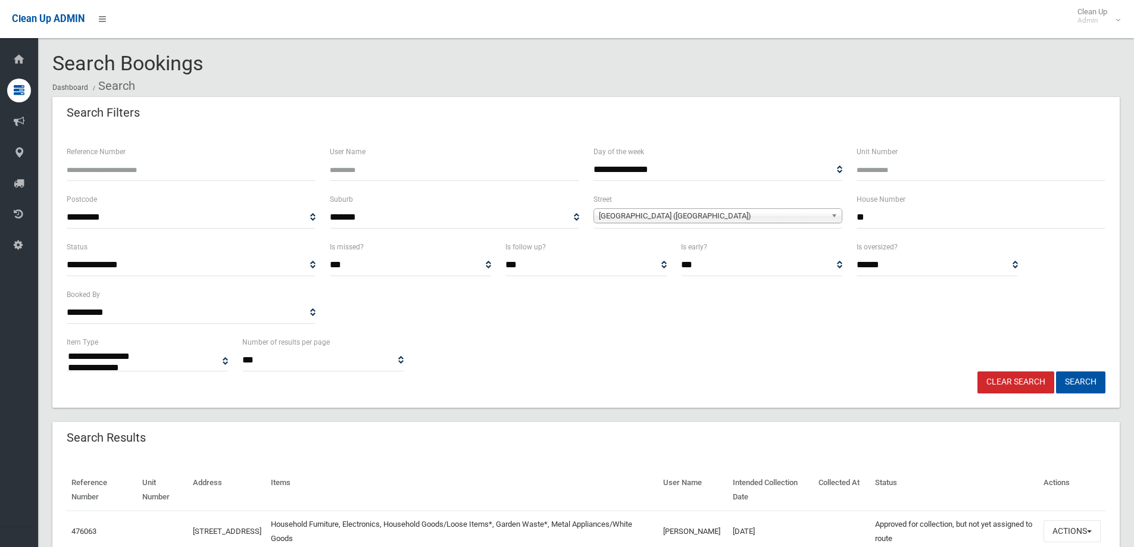
select select
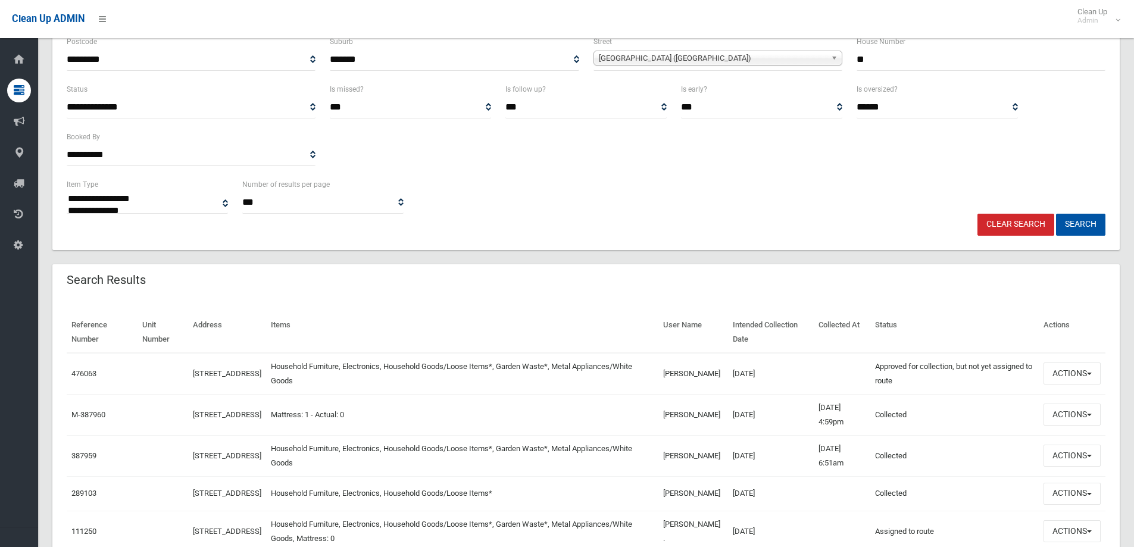
scroll to position [179, 0]
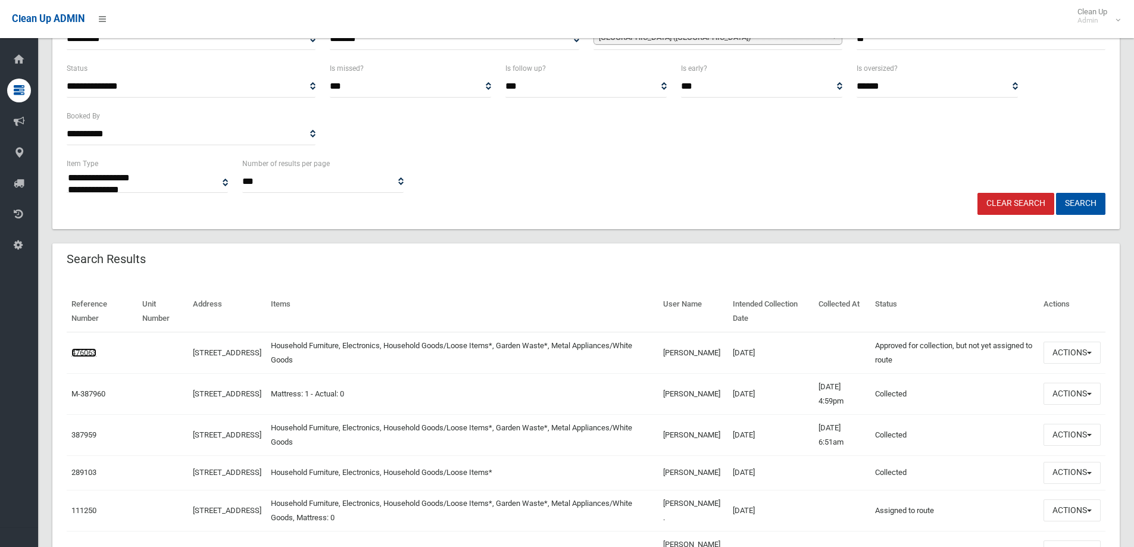
click at [87, 351] on link "476063" at bounding box center [83, 352] width 25 height 9
click at [85, 356] on link "476063" at bounding box center [83, 352] width 25 height 9
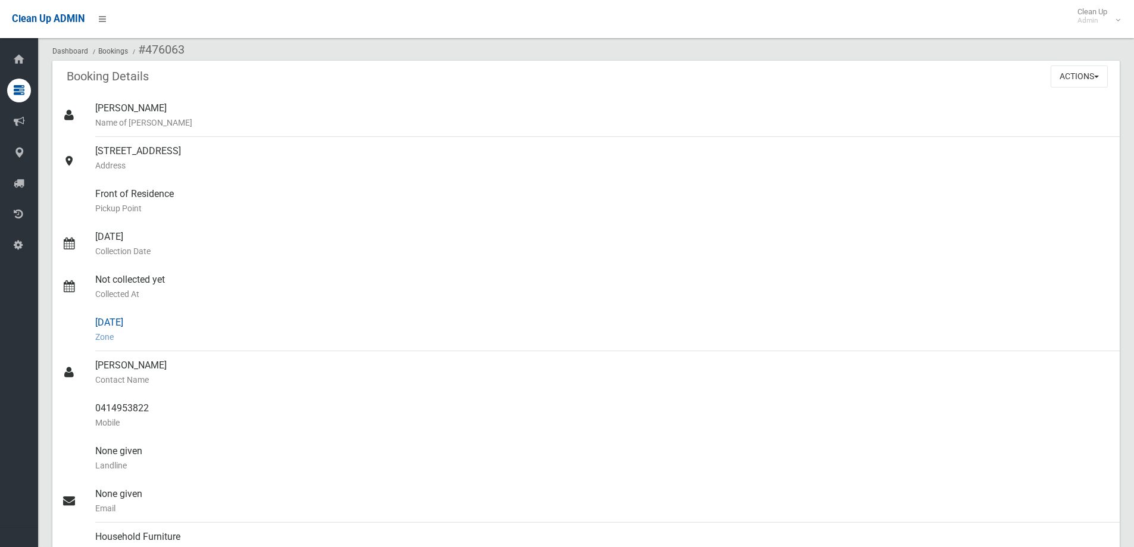
scroll to position [60, 0]
drag, startPoint x: 158, startPoint y: 407, endPoint x: 89, endPoint y: 409, distance: 69.1
click at [89, 409] on link "0414953822 Mobile" at bounding box center [586, 415] width 1068 height 43
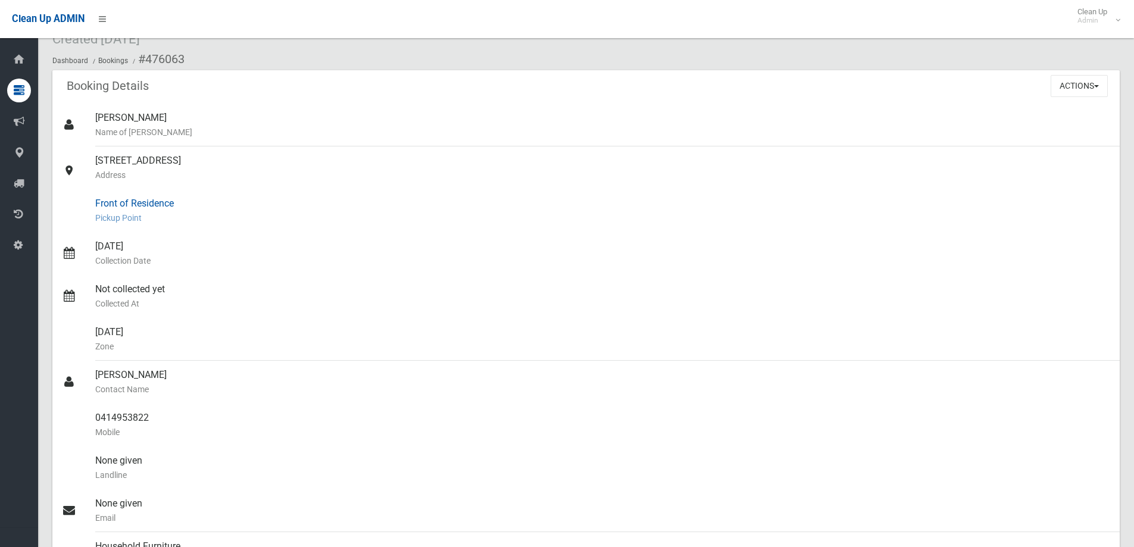
scroll to position [0, 0]
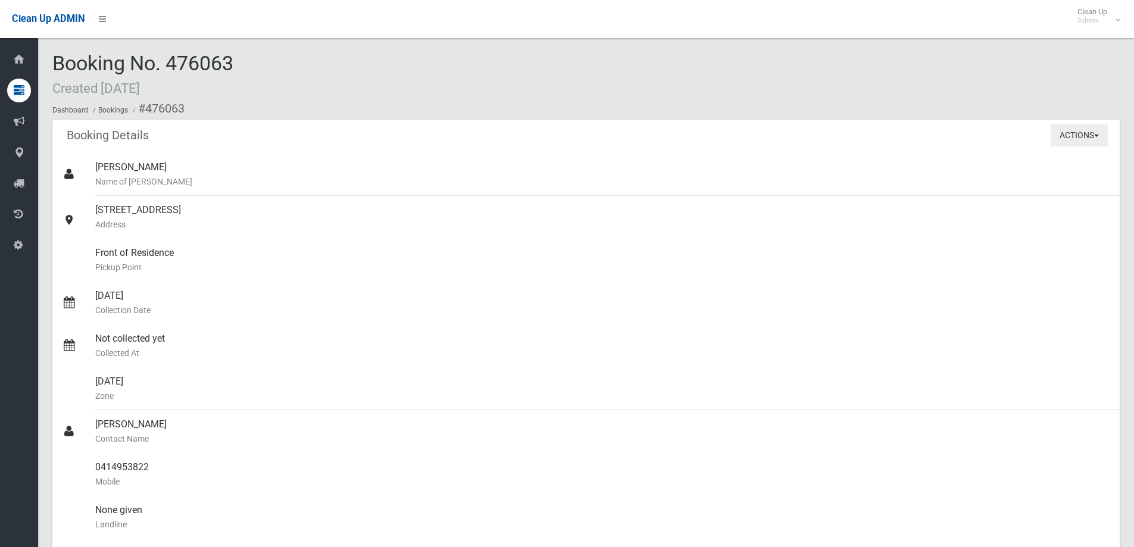
click at [1073, 132] on button "Actions" at bounding box center [1079, 135] width 57 height 22
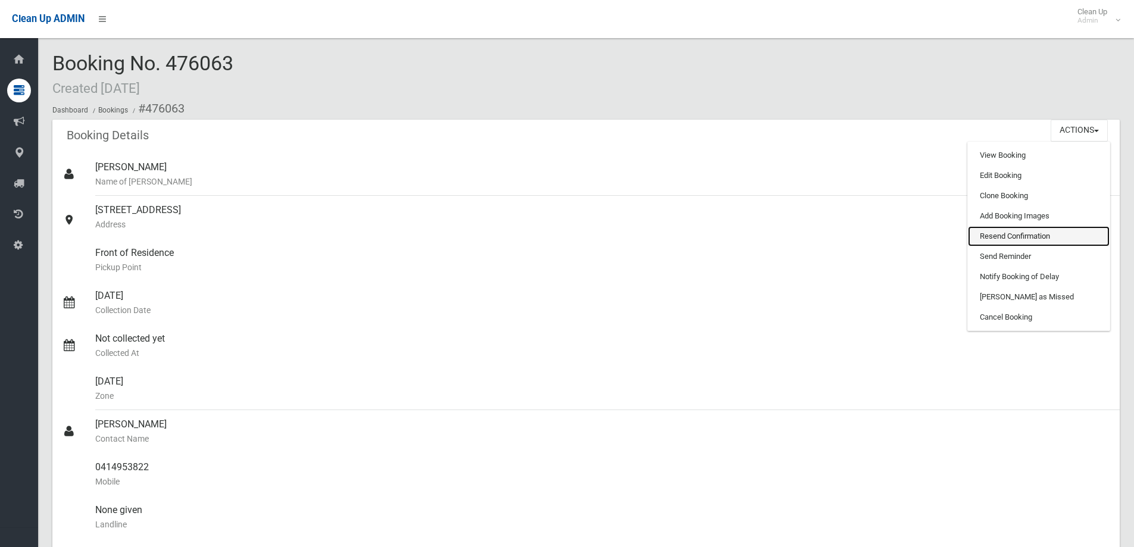
click at [1021, 230] on link "Resend Confirmation" at bounding box center [1039, 236] width 142 height 20
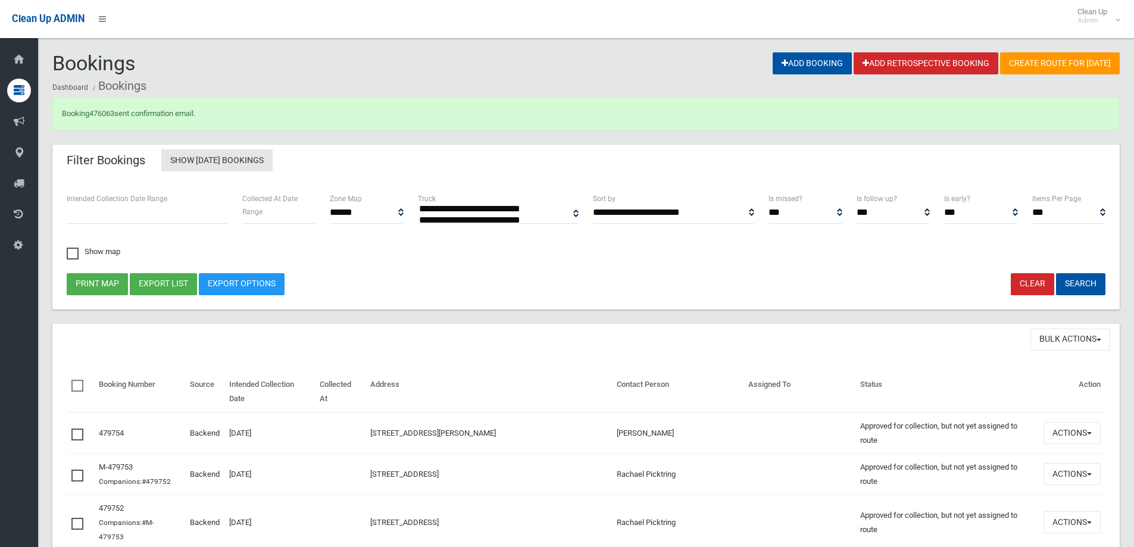
select select
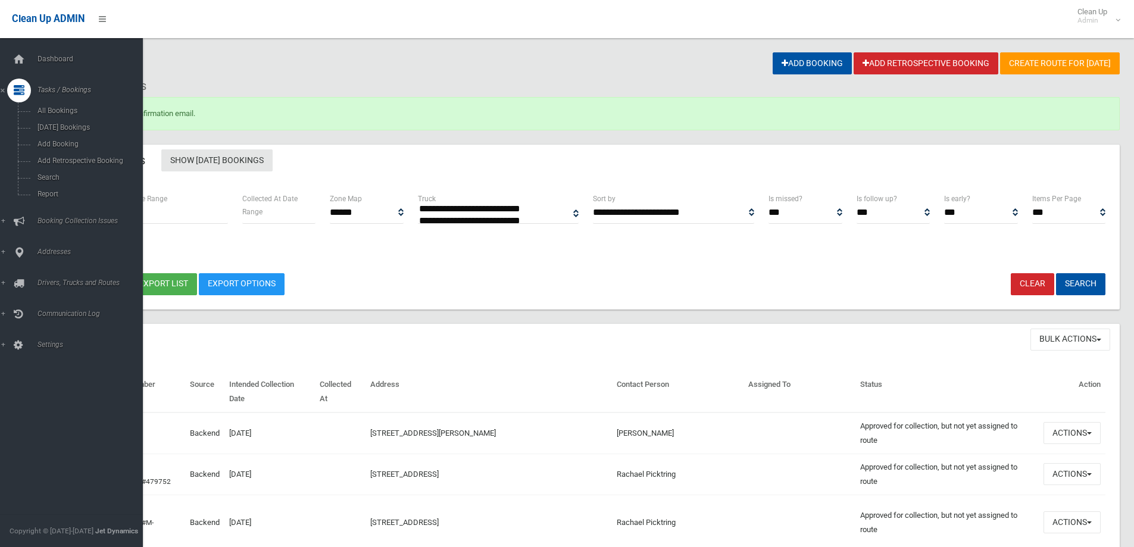
click at [52, 44] on div "Dashboard Tasks / Bookings All Bookings Today's Bookings Add Booking Add Retros…" at bounding box center [76, 292] width 152 height 509
click at [53, 49] on link "Dashboard" at bounding box center [76, 60] width 152 height 24
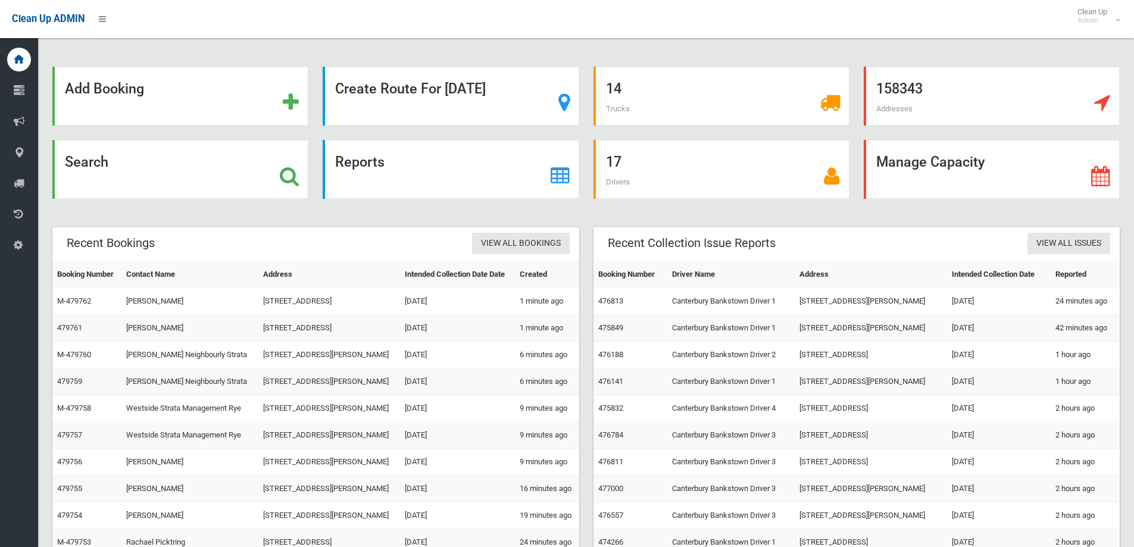
click at [259, 174] on div "Search" at bounding box center [180, 169] width 256 height 59
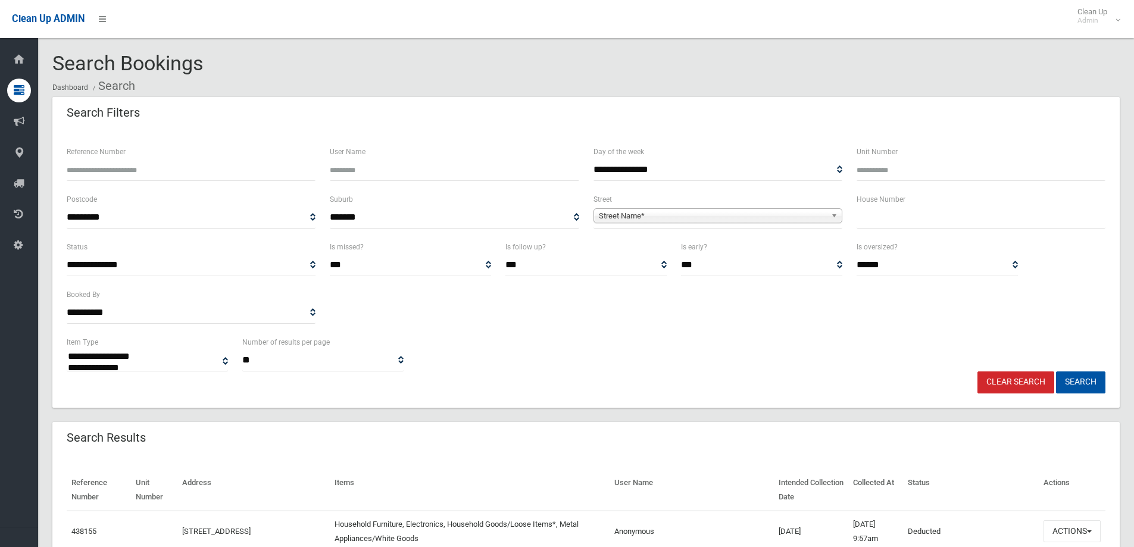
select select
click at [895, 230] on div "House Number" at bounding box center [981, 216] width 263 height 48
click at [895, 225] on input "text" at bounding box center [981, 218] width 249 height 22
type input "*"
click at [700, 222] on span "Street Name*" at bounding box center [712, 216] width 227 height 14
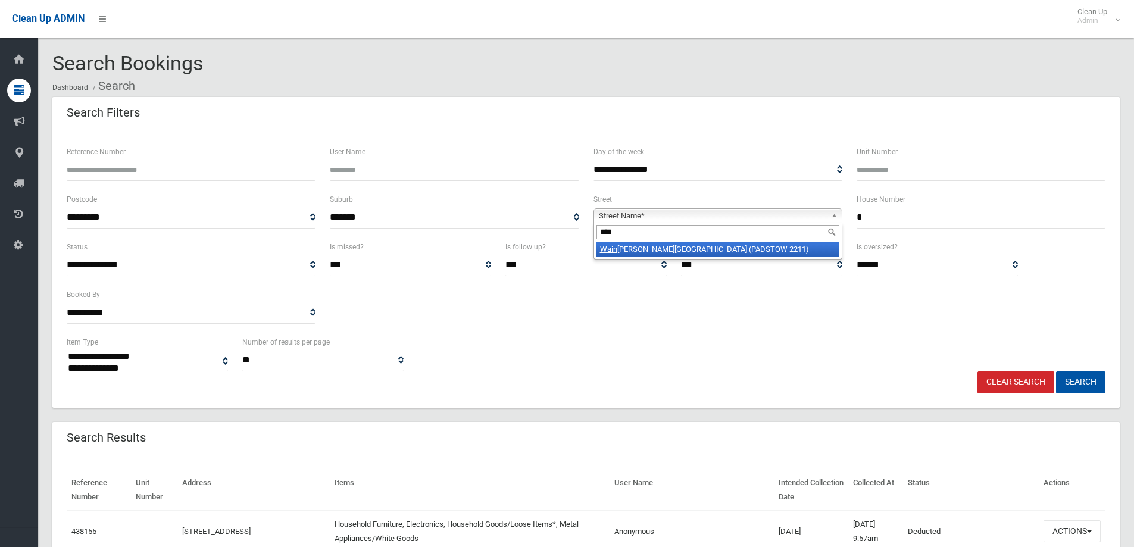
type input "****"
click at [634, 251] on li "Wain wright Avenue (PADSTOW 2211)" at bounding box center [718, 249] width 243 height 15
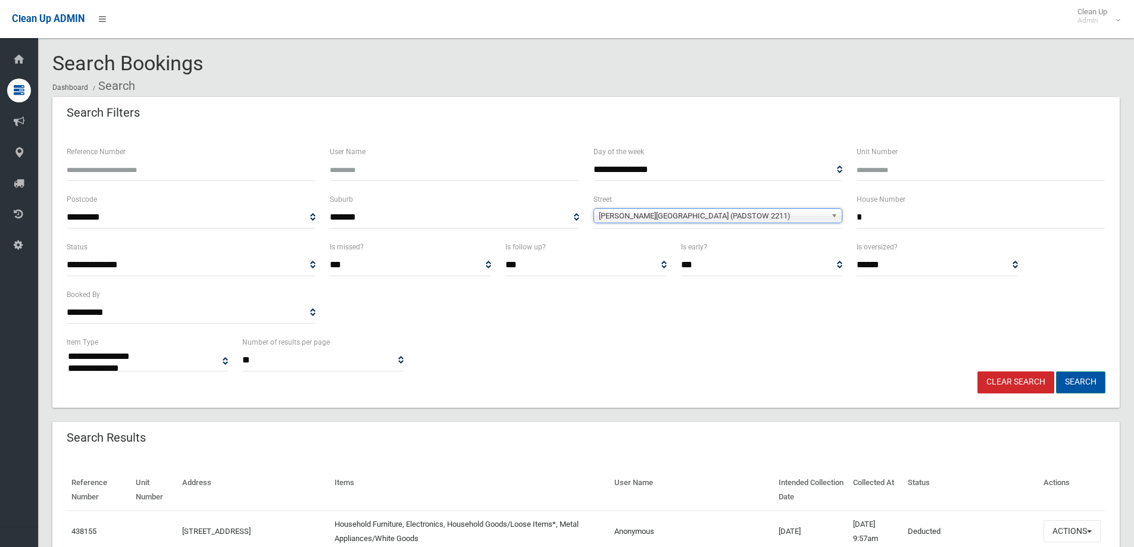
click at [1077, 378] on button "Search" at bounding box center [1080, 383] width 49 height 22
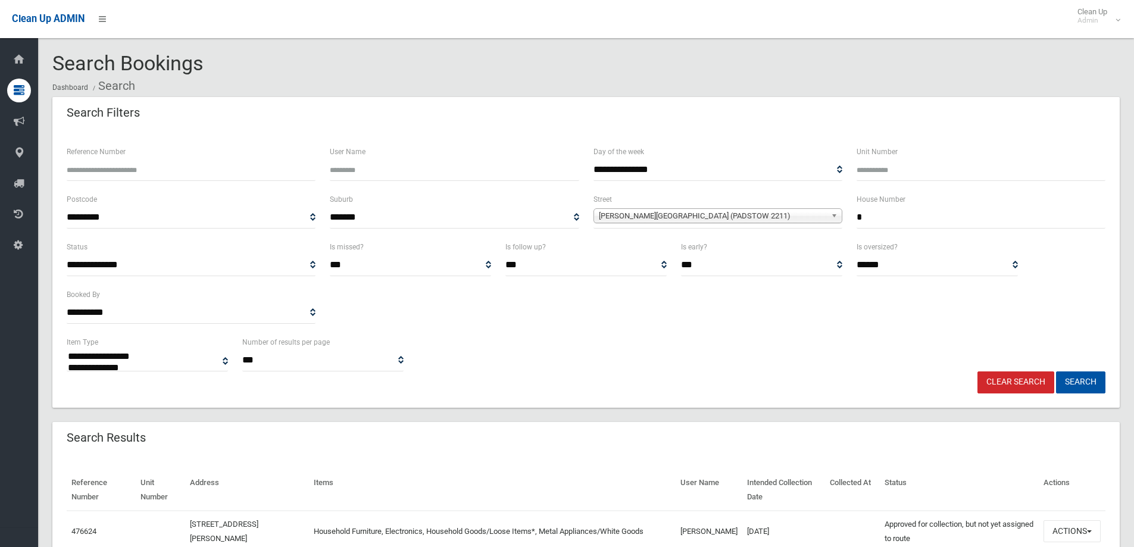
select select
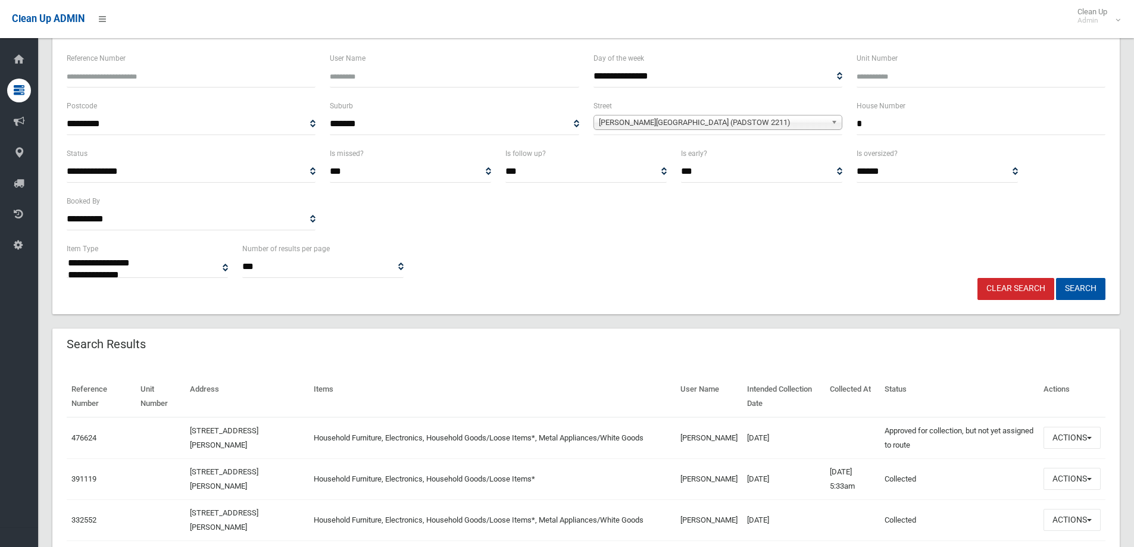
scroll to position [119, 0]
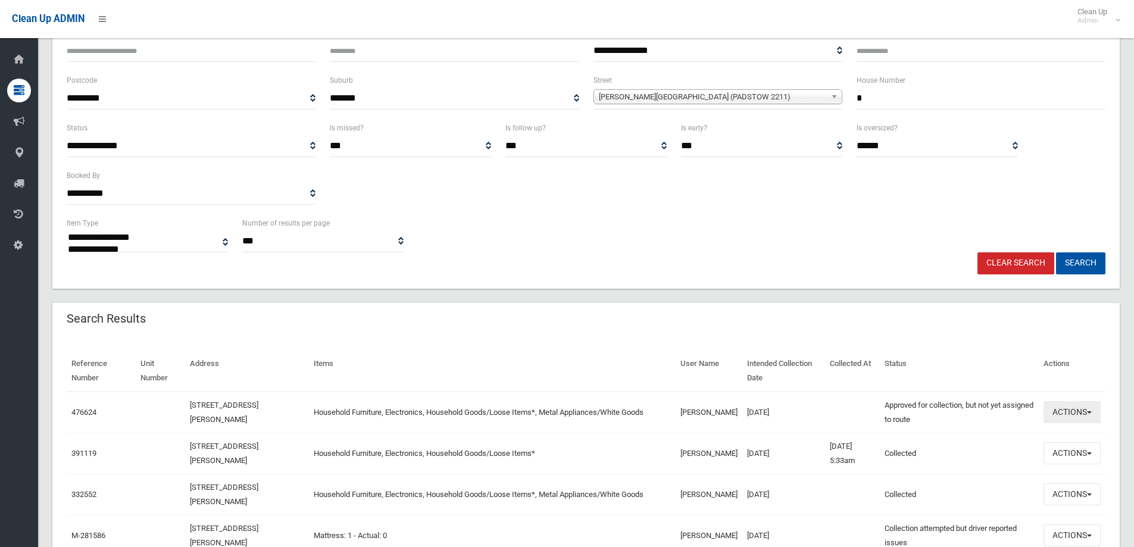
click at [1054, 411] on button "Actions" at bounding box center [1072, 412] width 57 height 22
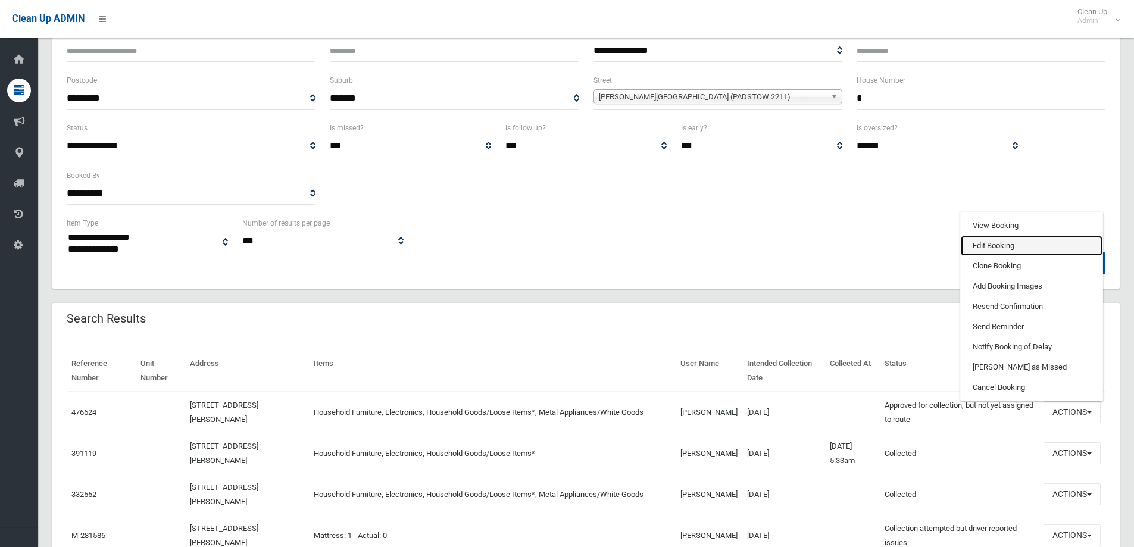
click at [997, 246] on link "Edit Booking" at bounding box center [1032, 246] width 142 height 20
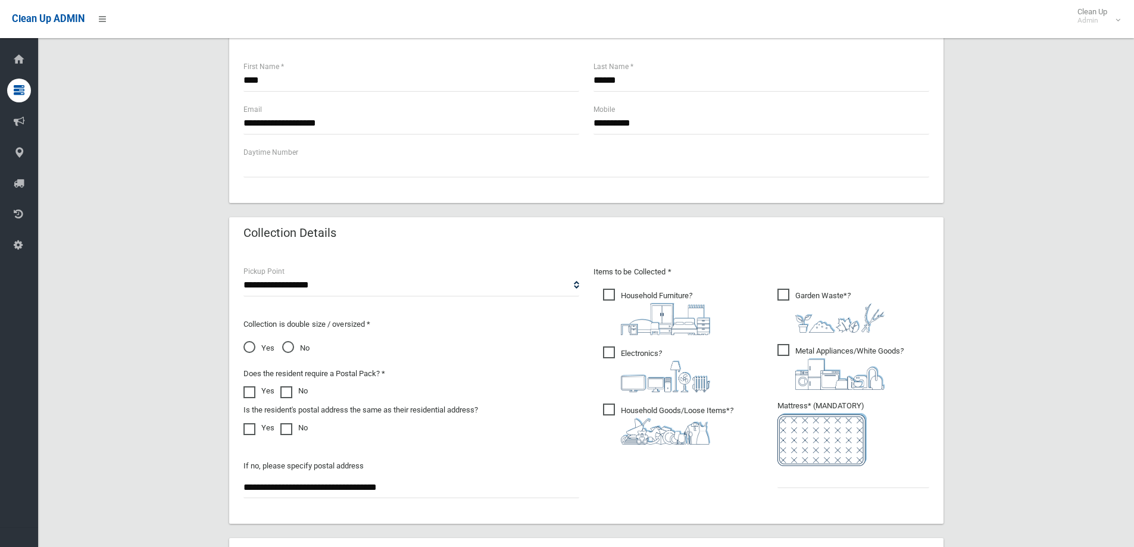
scroll to position [536, 0]
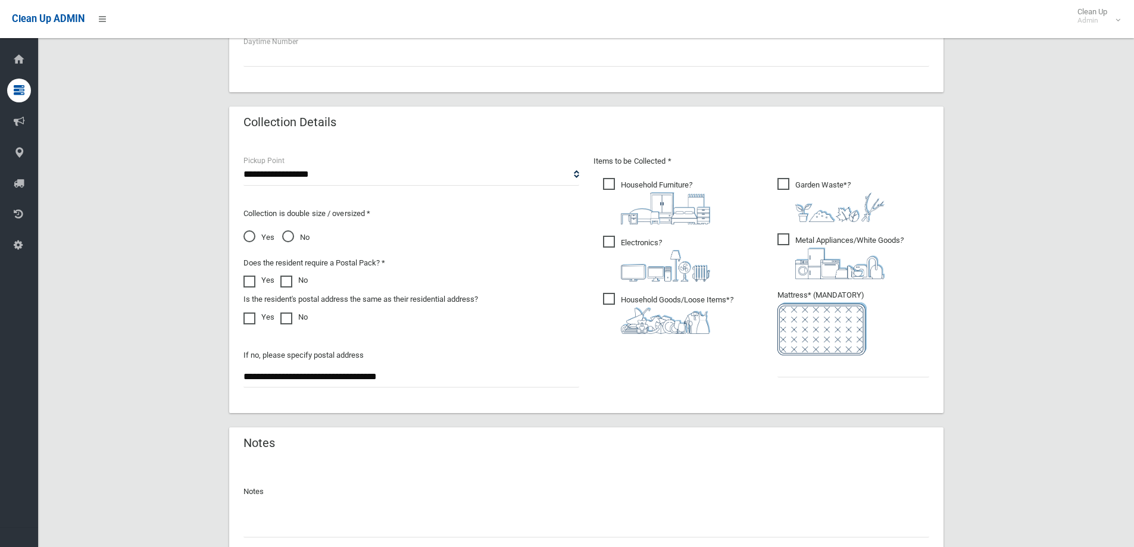
click at [816, 383] on ul "Garden Waste* ?" at bounding box center [848, 281] width 161 height 211
click at [816, 373] on input "text" at bounding box center [854, 367] width 152 height 22
type input "*"
click at [790, 191] on span "Garden Waste* ?" at bounding box center [831, 200] width 107 height 44
click at [1005, 272] on div "**********" at bounding box center [586, 80] width 1068 height 1039
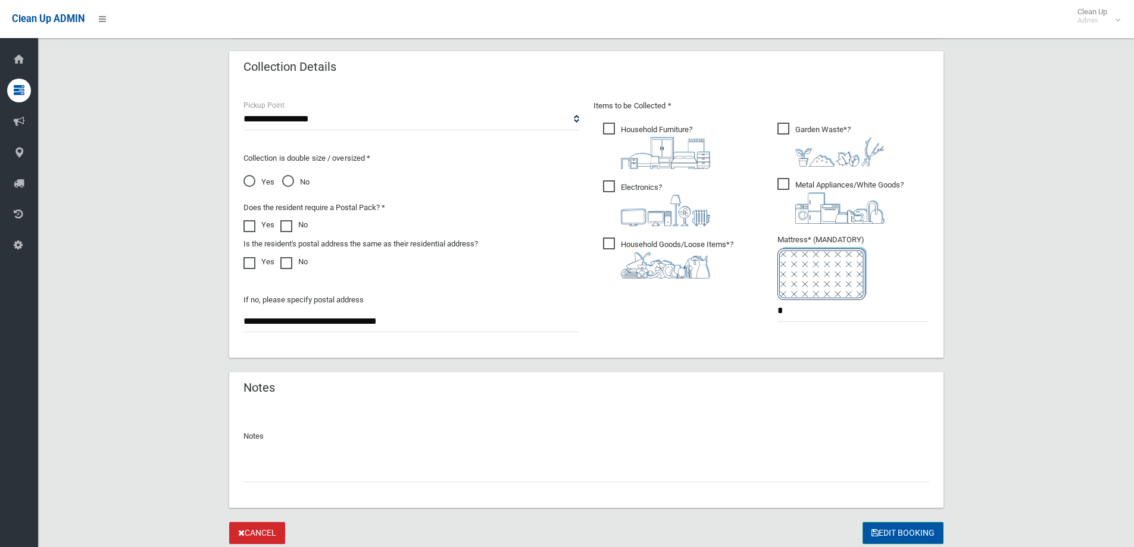
scroll to position [631, 0]
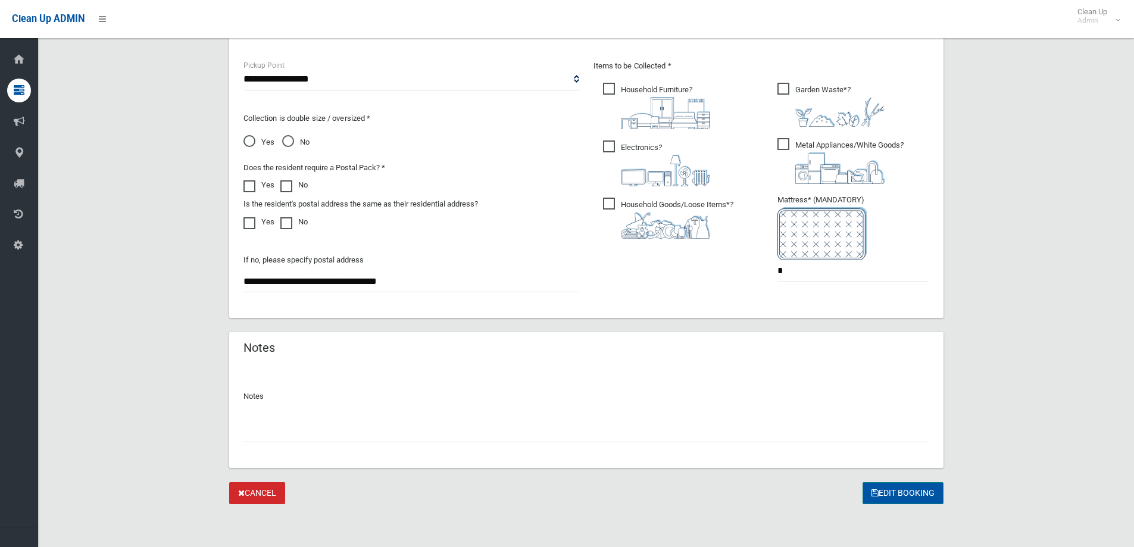
click at [894, 492] on button "Edit Booking" at bounding box center [903, 493] width 81 height 22
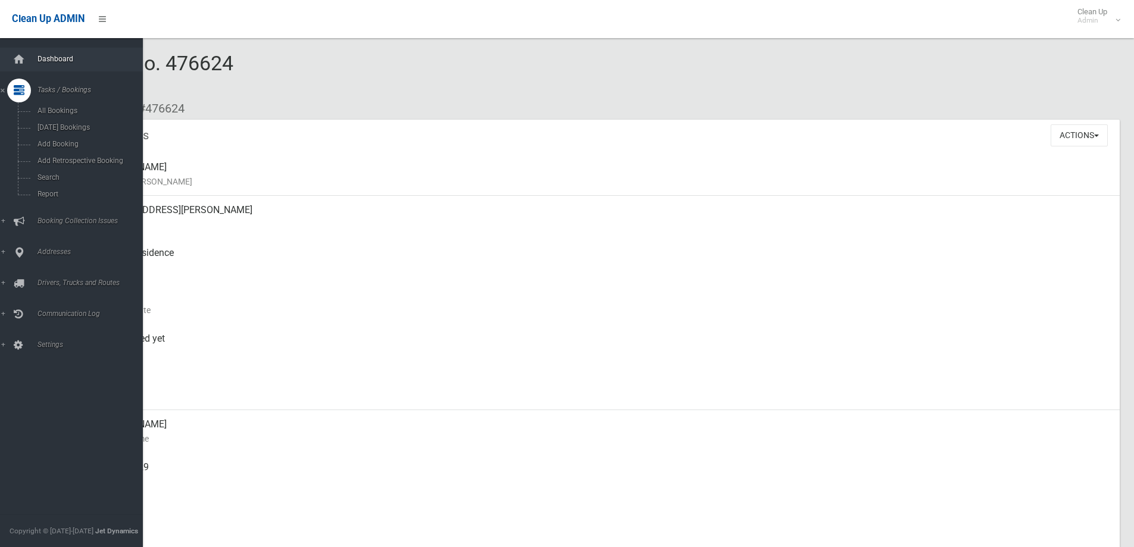
click at [45, 61] on span "Dashboard" at bounding box center [93, 59] width 118 height 8
